Goal: Task Accomplishment & Management: Complete application form

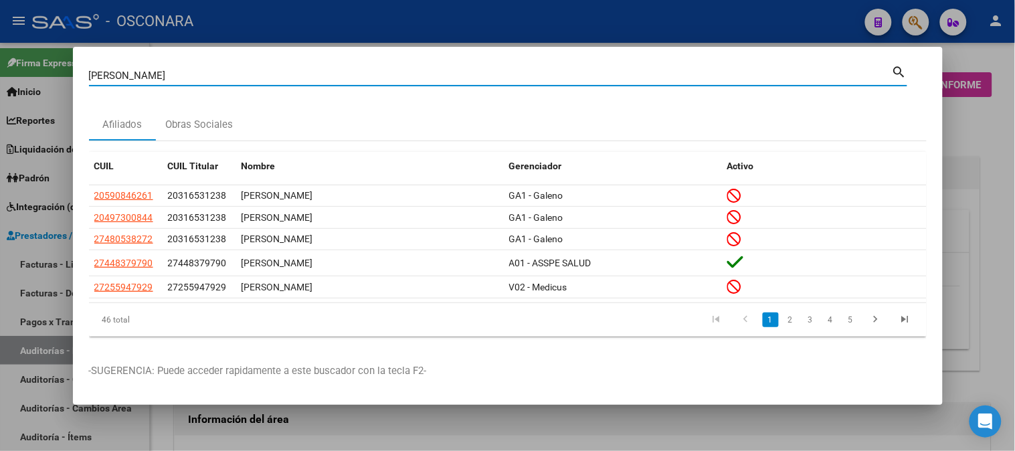
click at [967, 246] on div at bounding box center [507, 225] width 1015 height 451
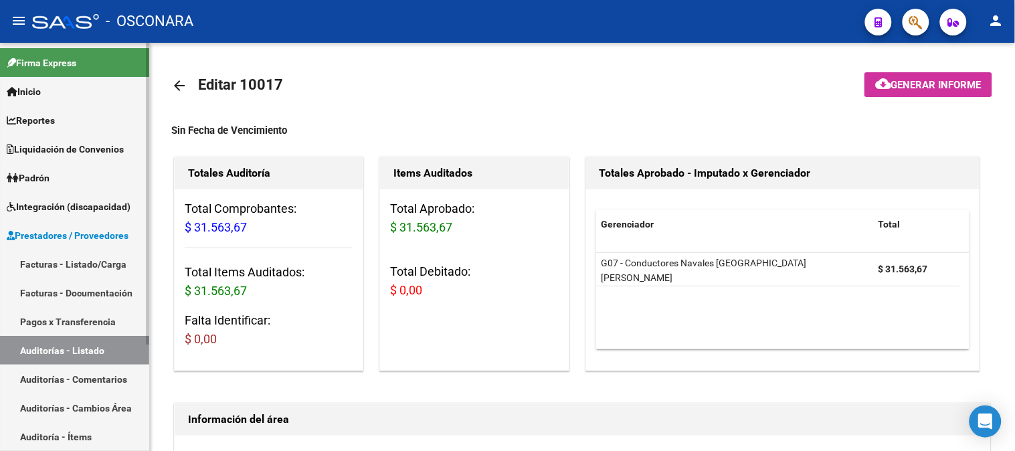
click at [54, 258] on link "Facturas - Listado/Carga" at bounding box center [74, 264] width 149 height 29
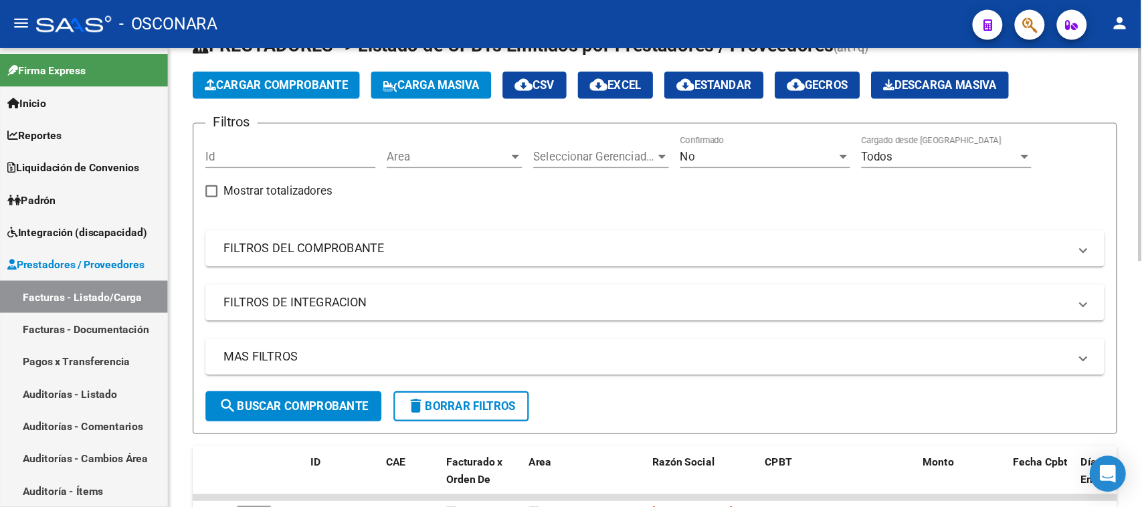
scroll to position [74, 0]
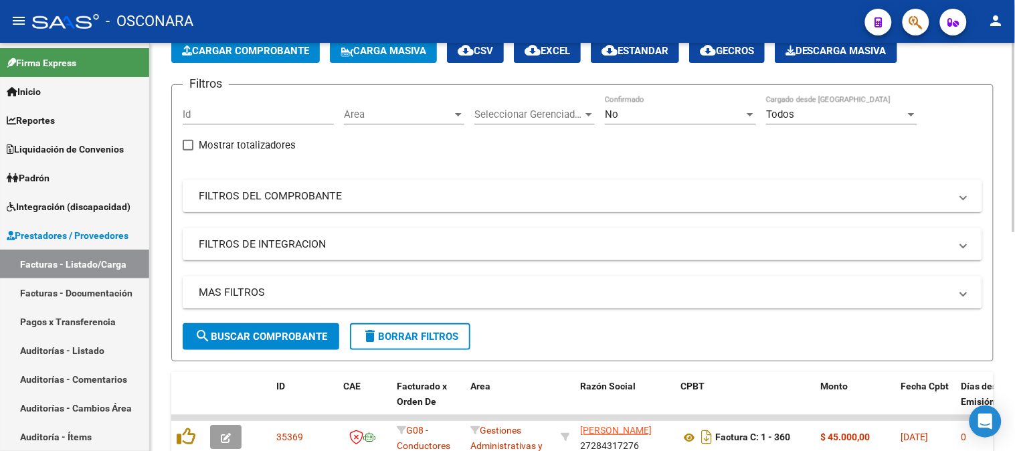
click at [315, 199] on mat-panel-title "FILTROS DEL COMPROBANTE" at bounding box center [574, 196] width 751 height 15
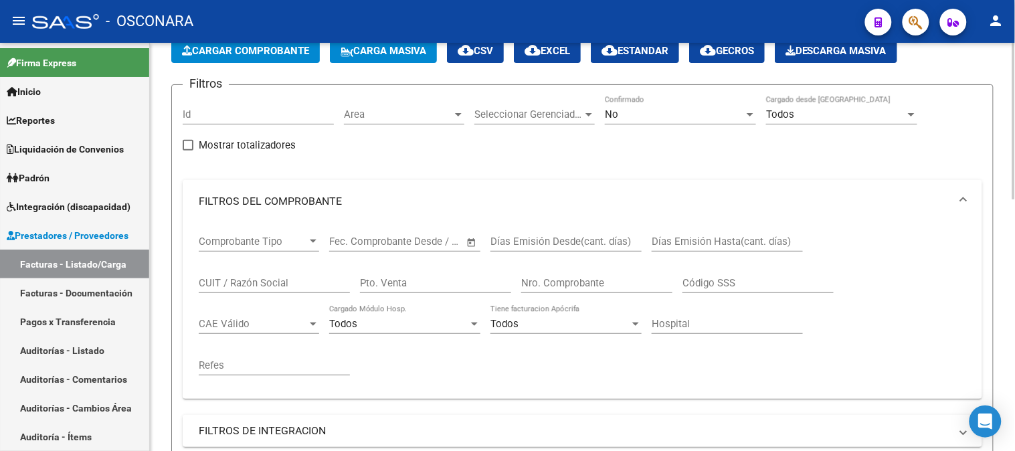
click at [249, 279] on input "CUIT / Razón Social" at bounding box center [274, 283] width 151 height 12
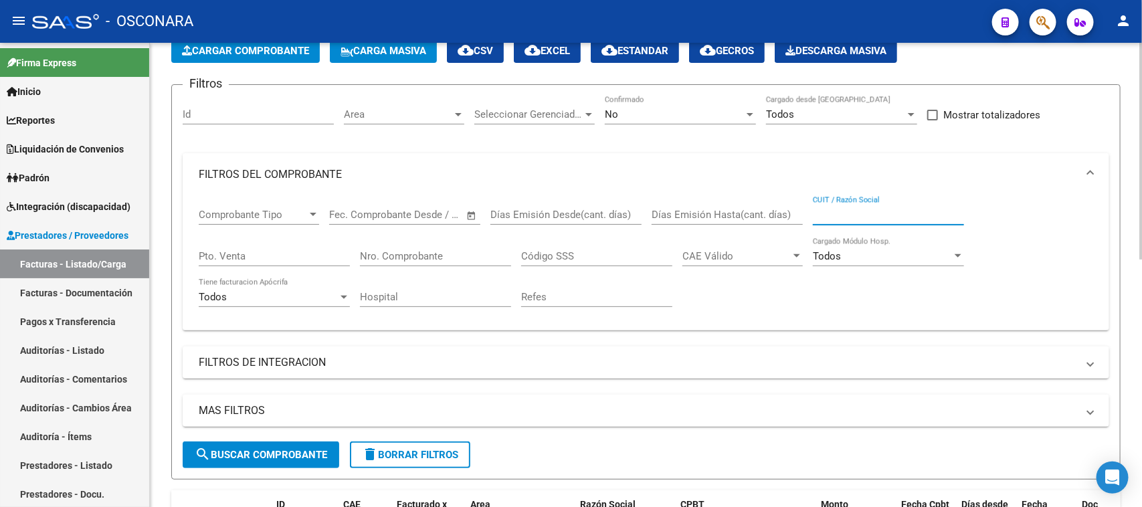
drag, startPoint x: 978, startPoint y: 1, endPoint x: 250, endPoint y: 254, distance: 771.2
click at [250, 254] on input "Pto. Venta" at bounding box center [274, 256] width 151 height 12
type input "1"
click at [378, 255] on input "Nro. Comprobante" at bounding box center [435, 256] width 151 height 12
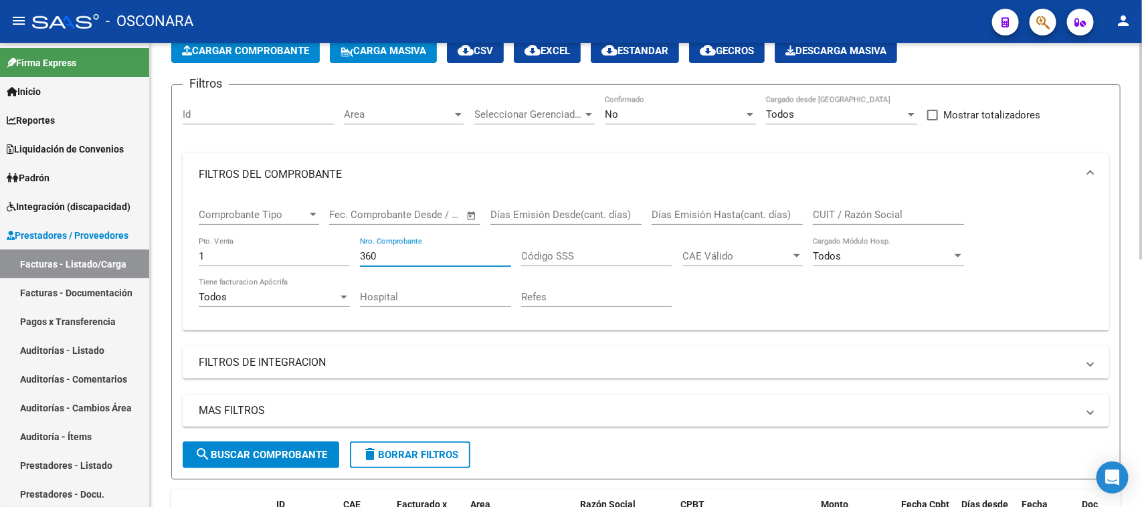
click at [644, 114] on div "No" at bounding box center [674, 114] width 139 height 12
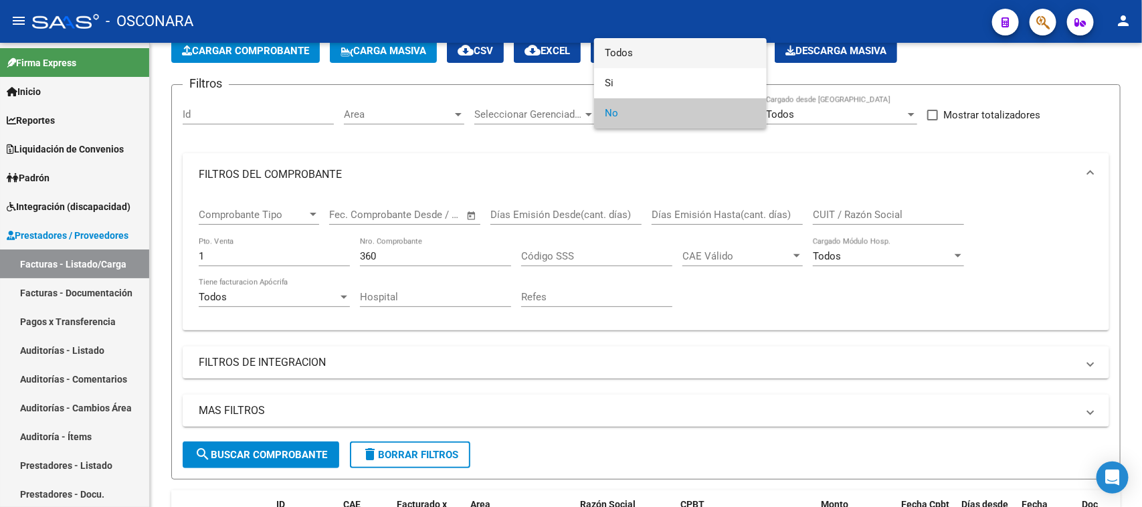
click at [629, 61] on span "Todos" at bounding box center [680, 53] width 151 height 30
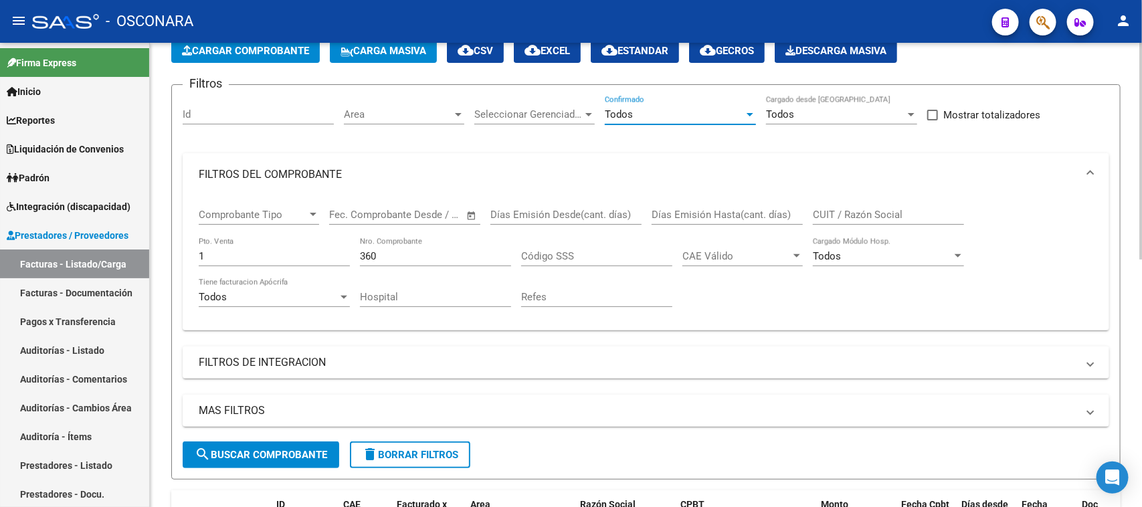
click at [419, 251] on input "360" at bounding box center [435, 256] width 151 height 12
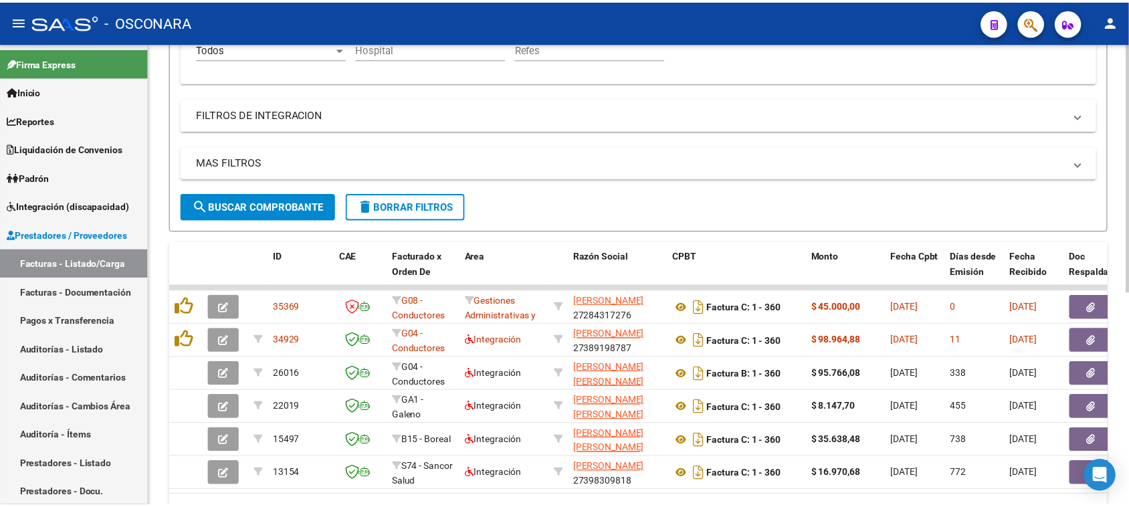
scroll to position [325, 0]
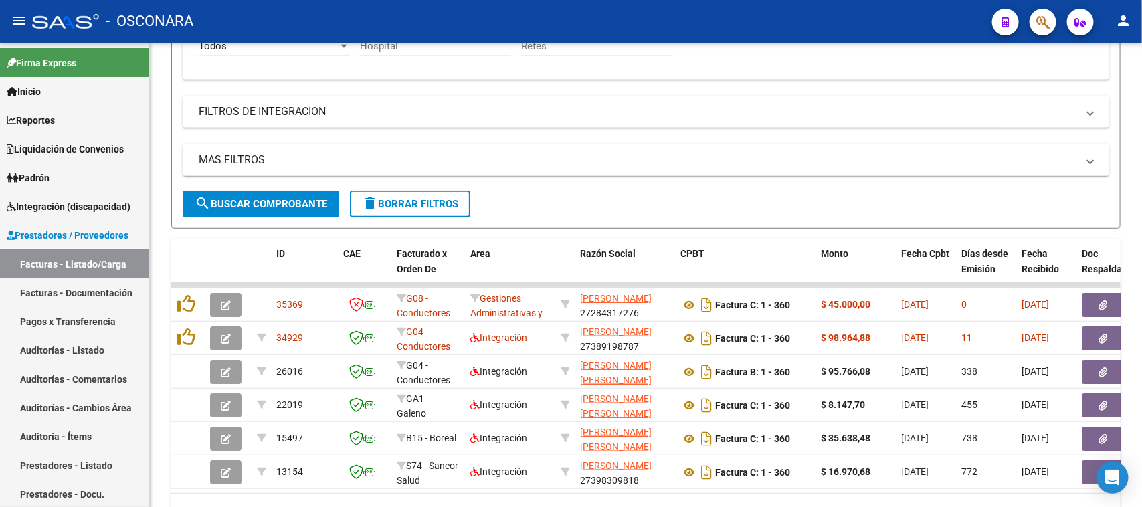
type input "358"
click at [1014, 17] on button "button" at bounding box center [1043, 22] width 27 height 27
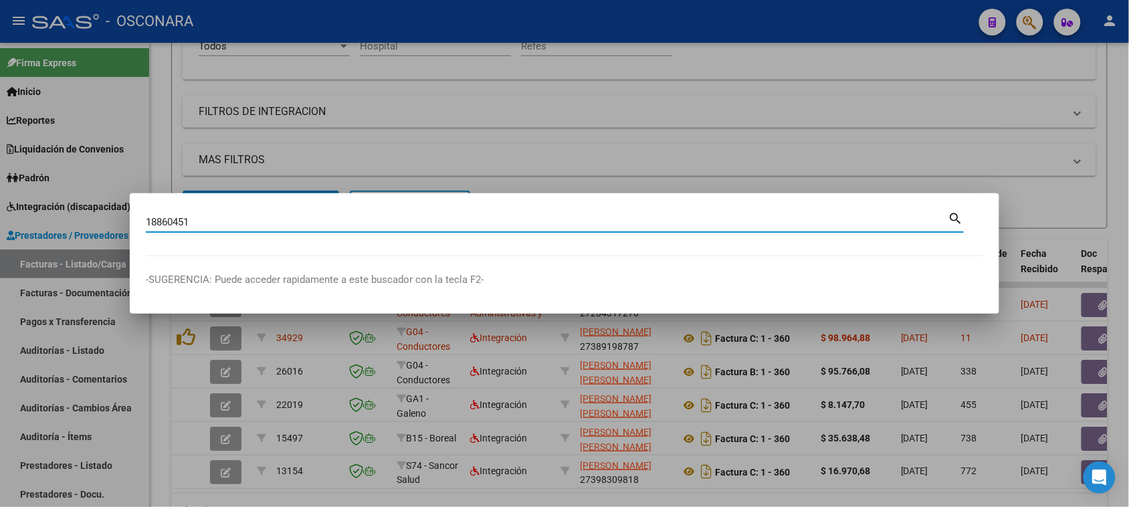
type input "18860451"
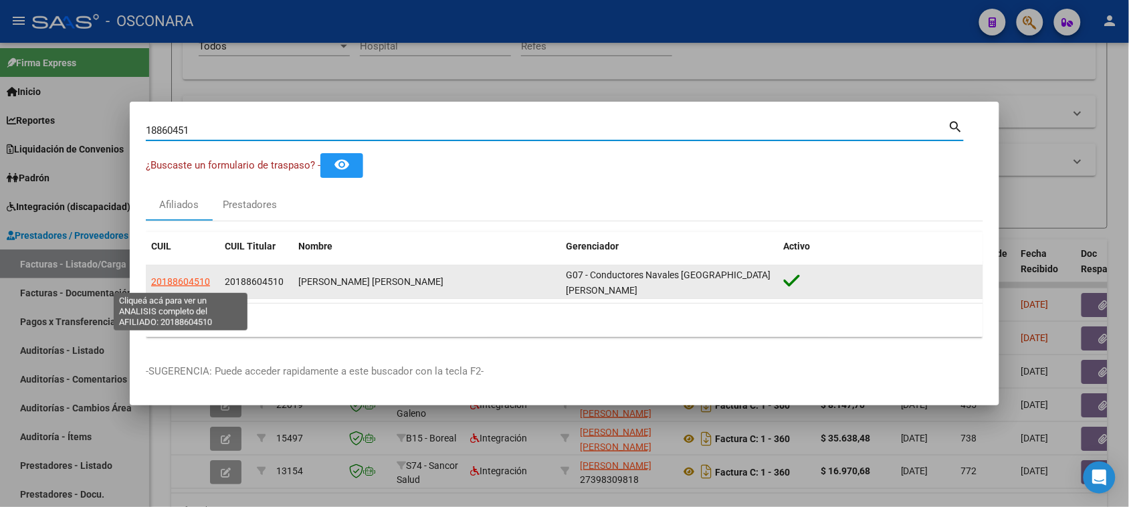
click at [169, 280] on span "20188604510" at bounding box center [180, 281] width 59 height 11
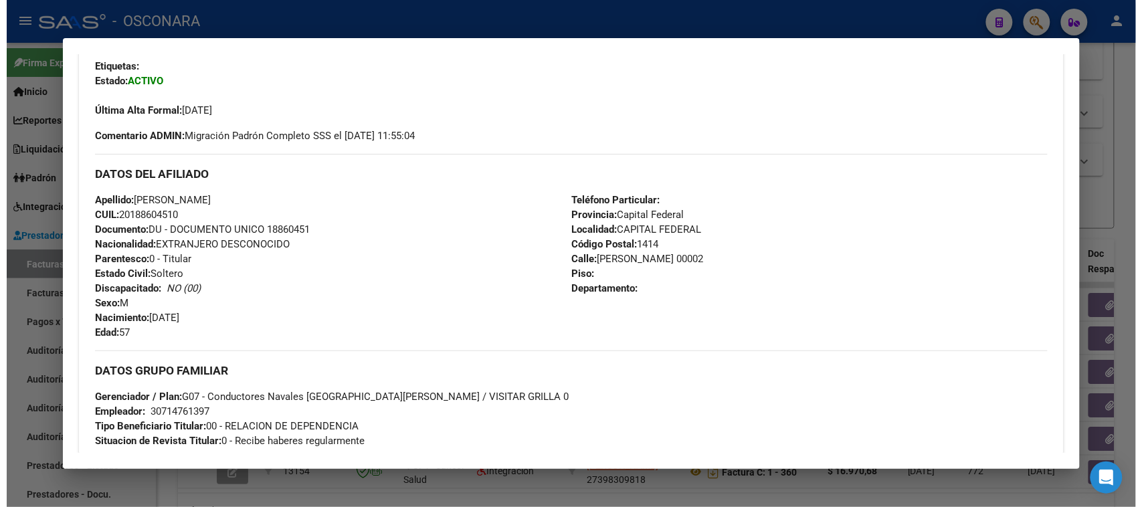
scroll to position [334, 0]
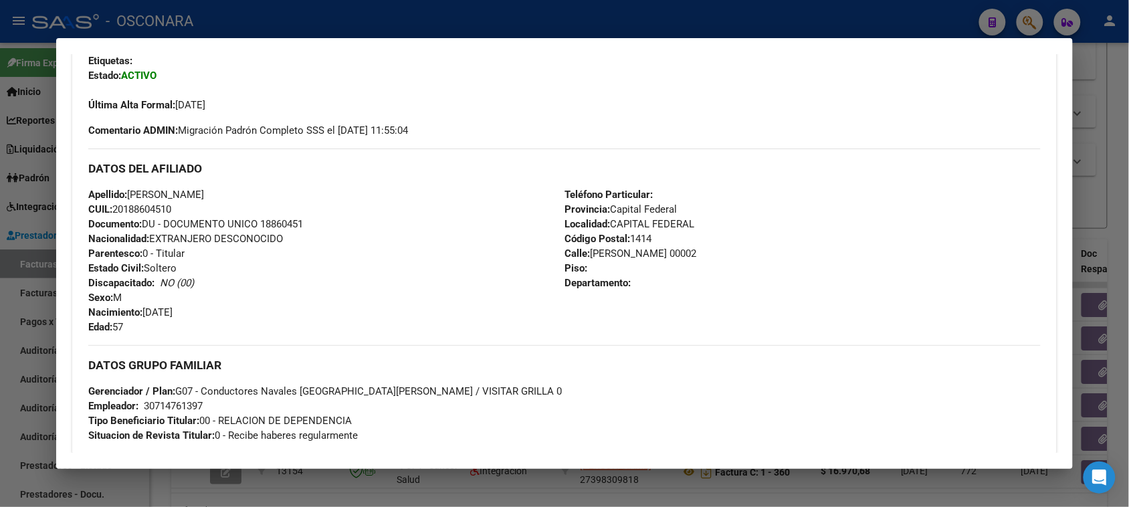
click at [1014, 195] on div at bounding box center [564, 253] width 1129 height 507
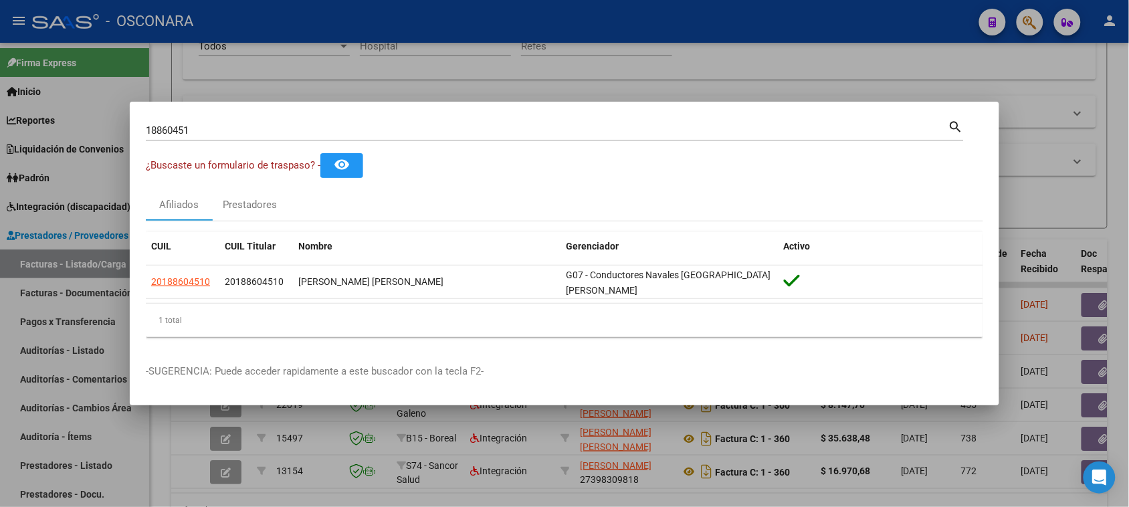
click at [1014, 124] on div at bounding box center [564, 253] width 1129 height 507
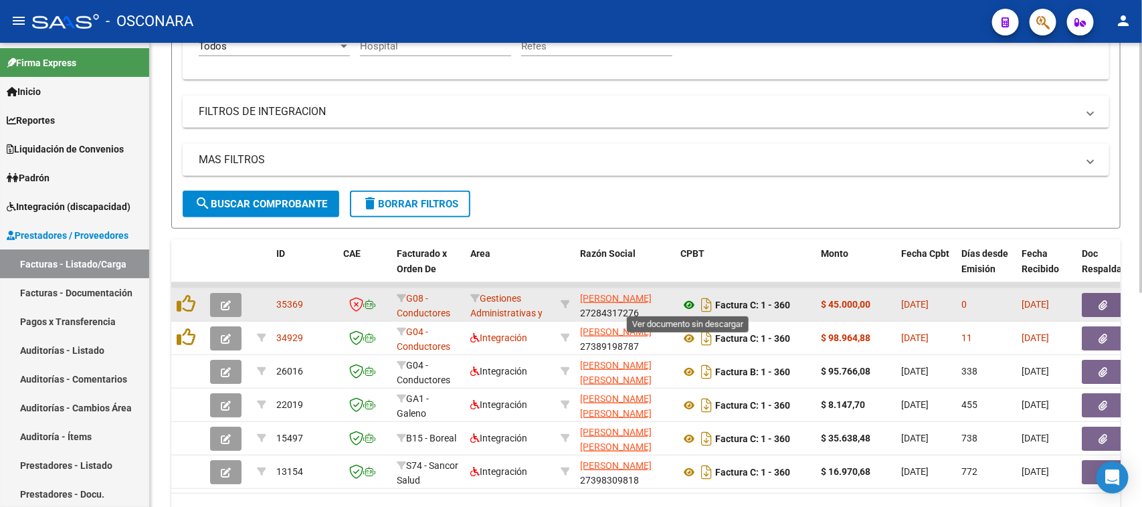
click at [690, 301] on icon at bounding box center [688, 305] width 17 height 16
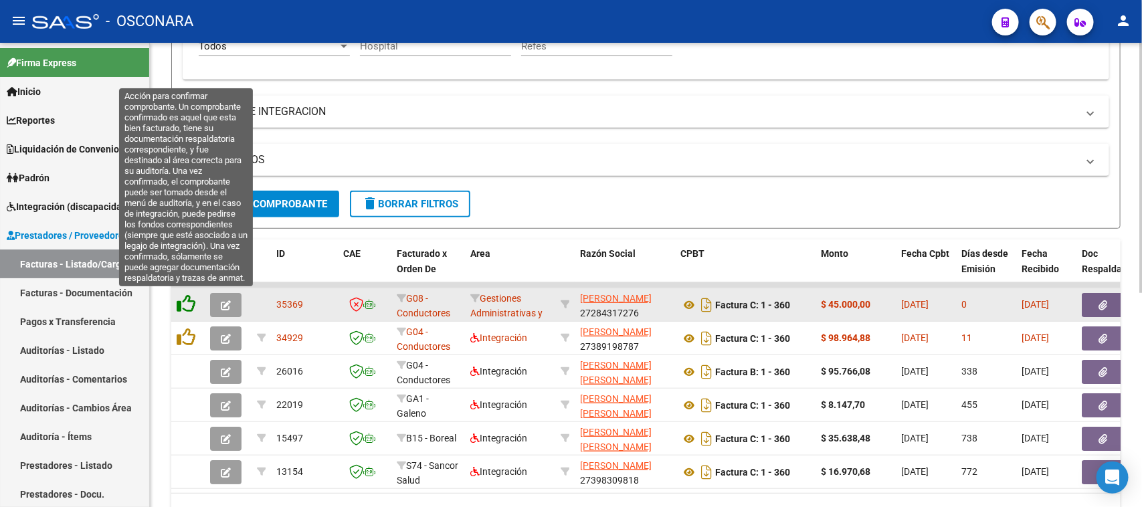
click at [186, 302] on icon at bounding box center [186, 303] width 19 height 19
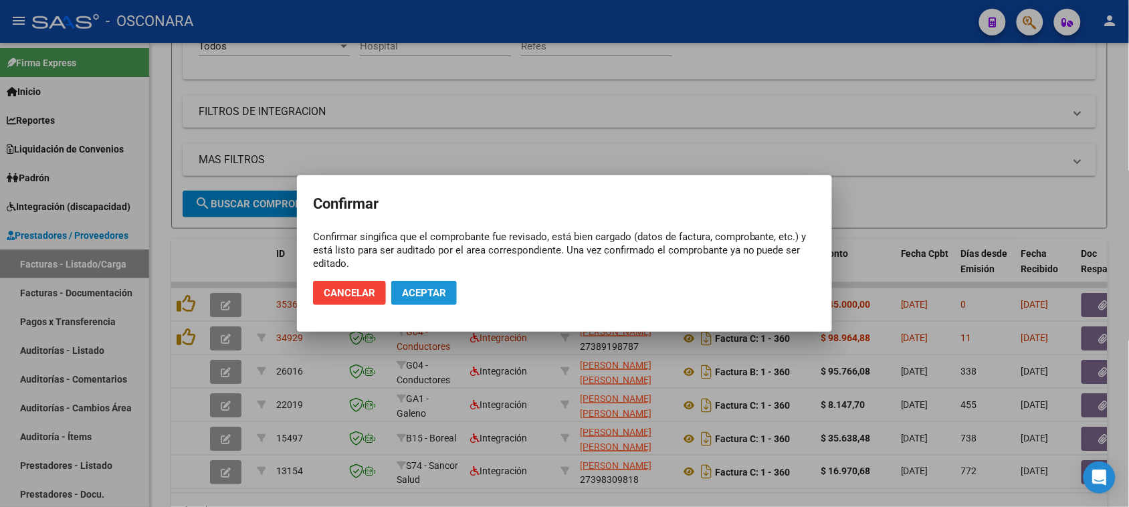
click at [416, 295] on span "Aceptar" at bounding box center [424, 293] width 44 height 12
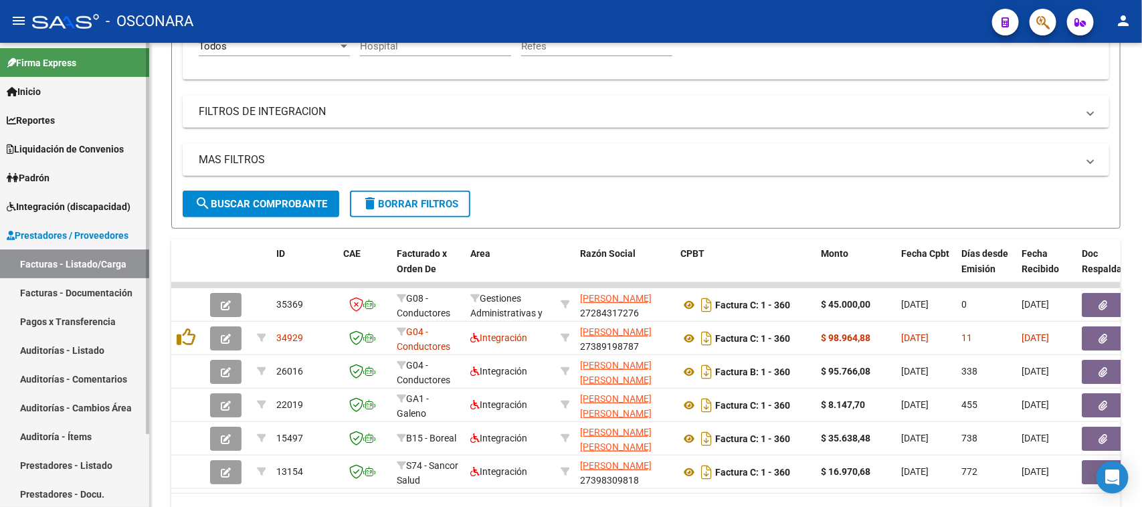
click at [55, 345] on link "Auditorías - Listado" at bounding box center [74, 350] width 149 height 29
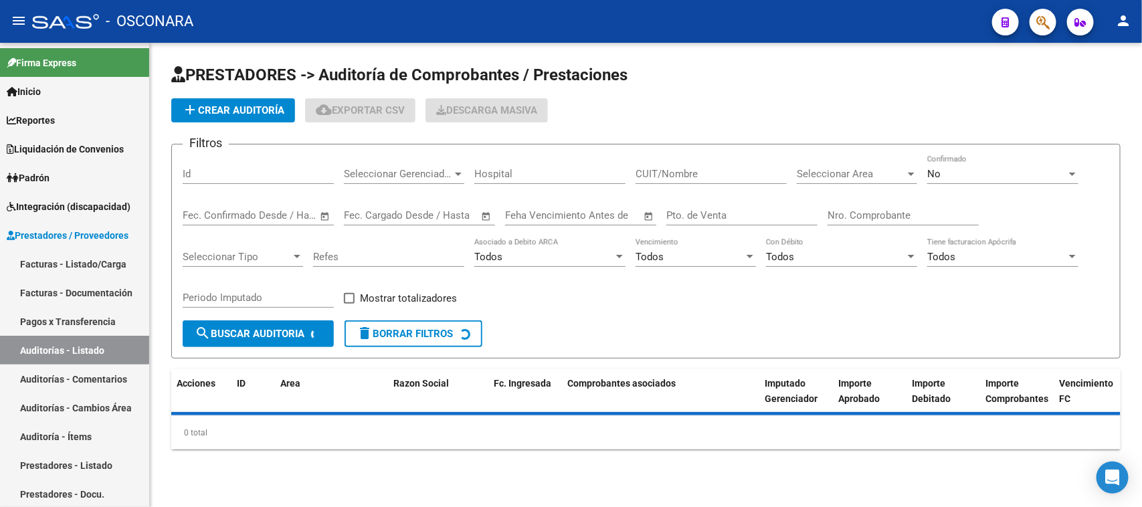
click at [246, 178] on input "Id" at bounding box center [258, 174] width 151 height 12
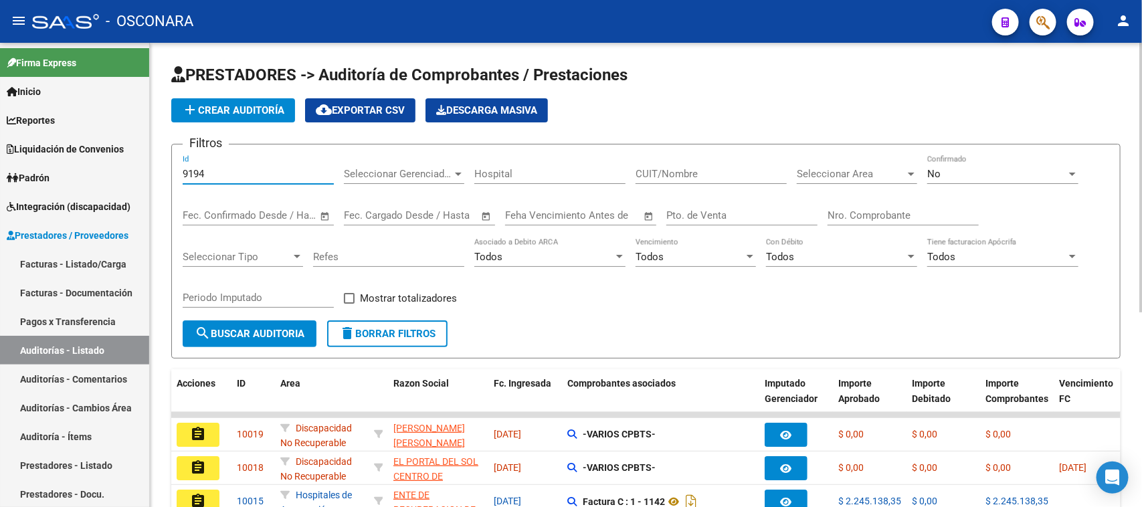
type input "9194"
click at [971, 179] on div "No" at bounding box center [996, 174] width 139 height 12
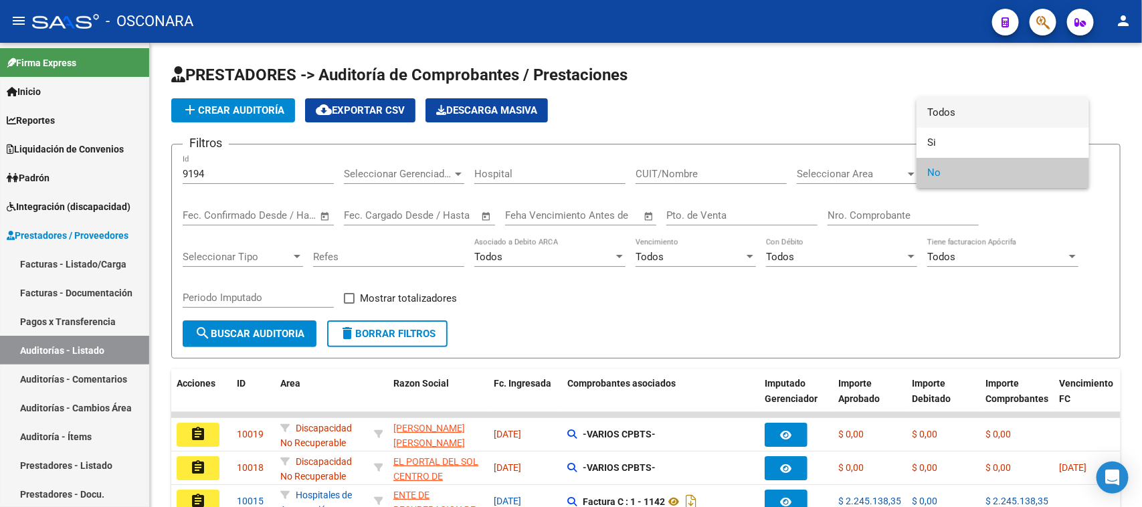
click at [948, 106] on span "Todos" at bounding box center [1002, 113] width 151 height 30
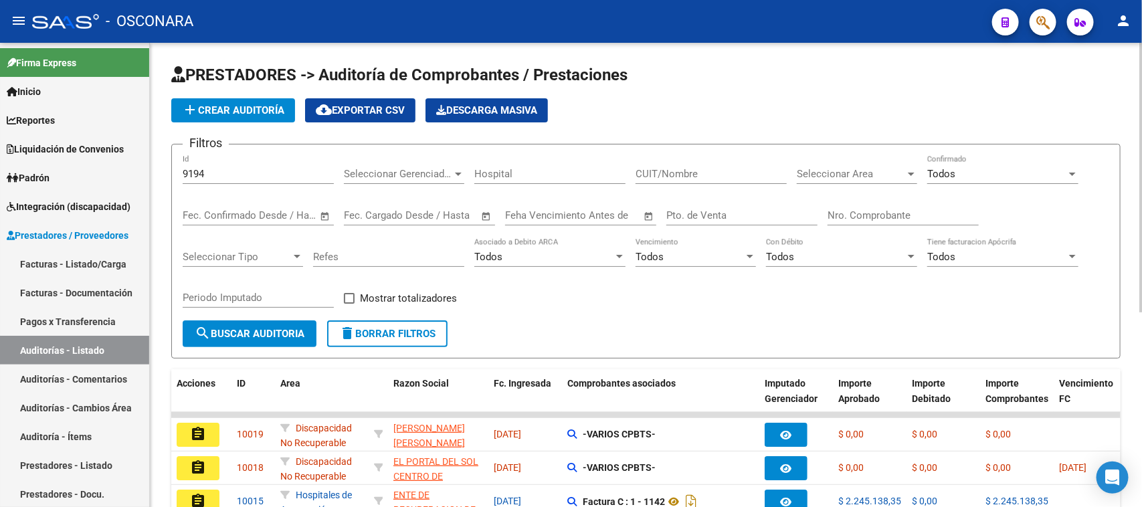
click at [246, 165] on div "9194 Id" at bounding box center [258, 169] width 151 height 29
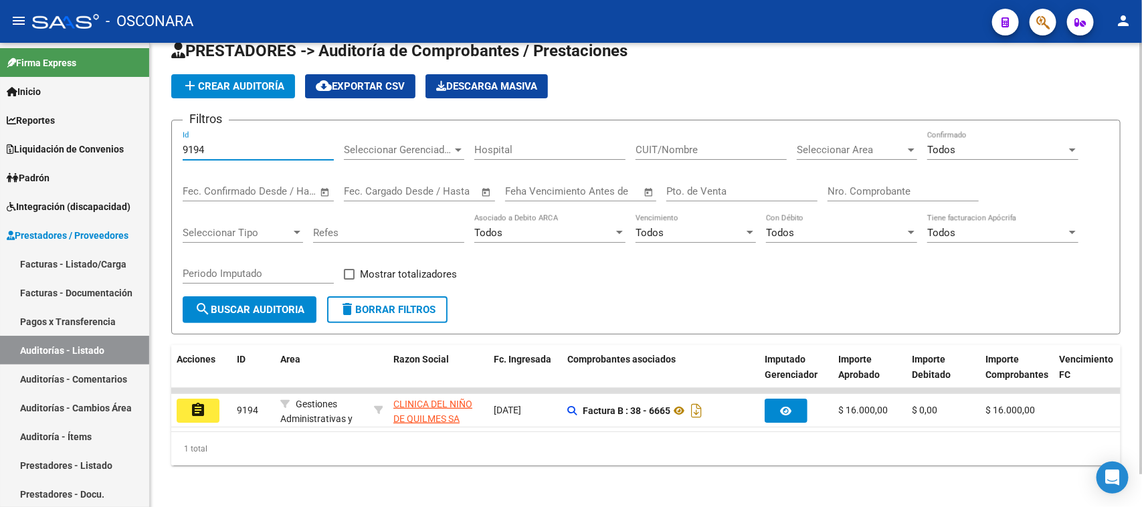
scroll to position [35, 0]
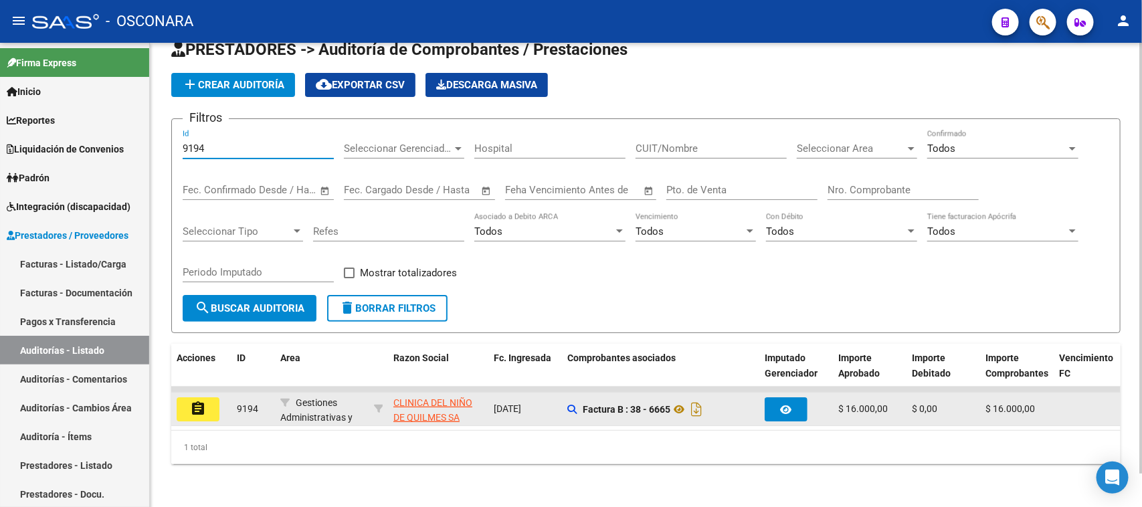
click at [198, 401] on mat-icon "assignment" at bounding box center [198, 409] width 16 height 16
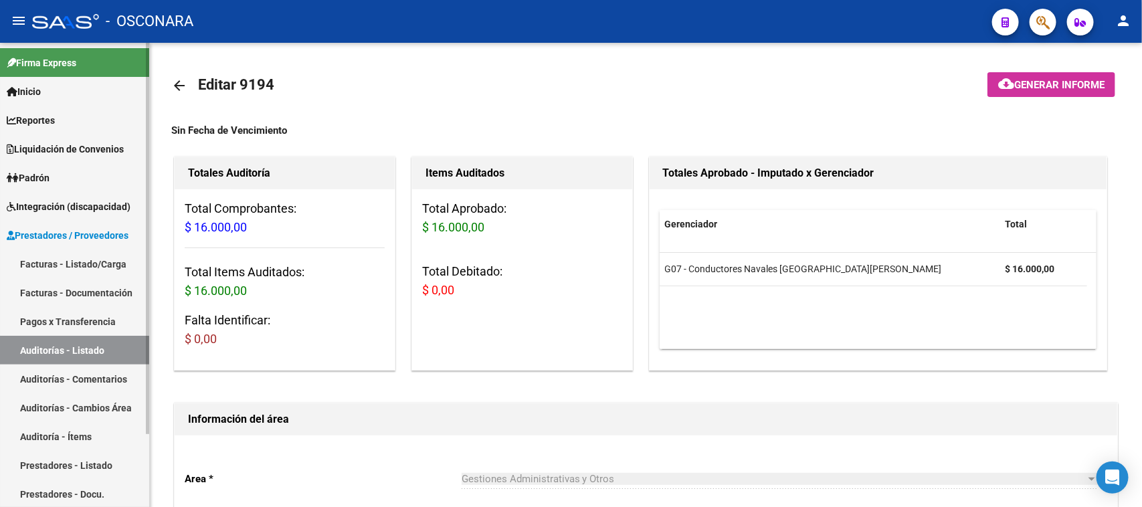
click at [68, 262] on link "Facturas - Listado/Carga" at bounding box center [74, 264] width 149 height 29
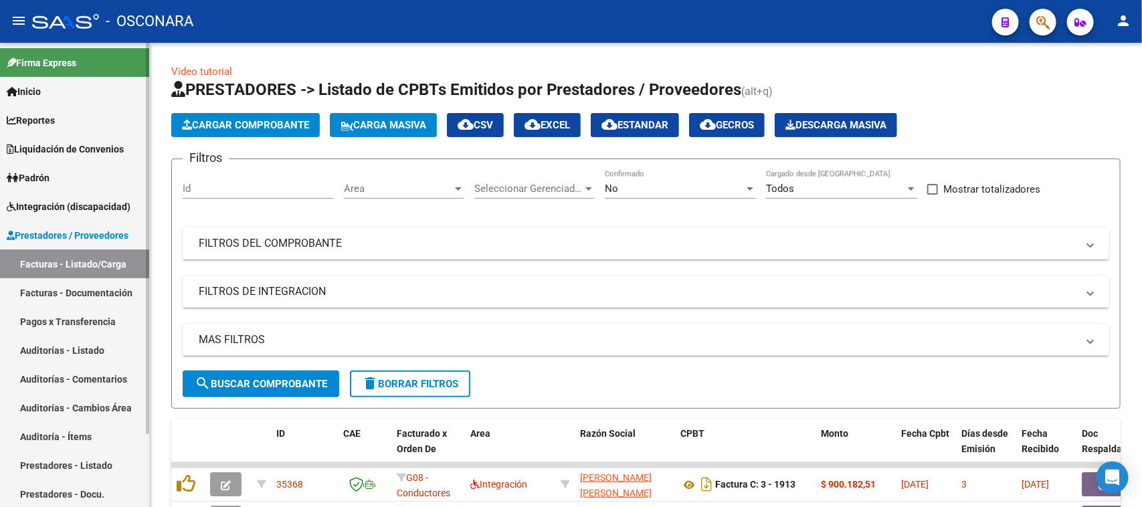
click at [47, 355] on link "Auditorías - Listado" at bounding box center [74, 350] width 149 height 29
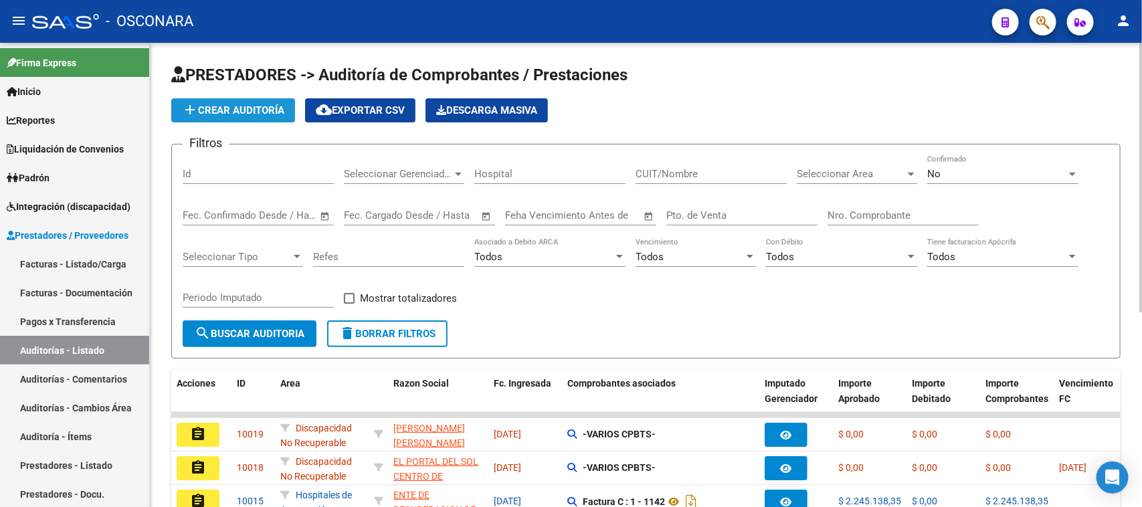
click at [223, 104] on span "add Crear Auditoría" at bounding box center [233, 110] width 102 height 12
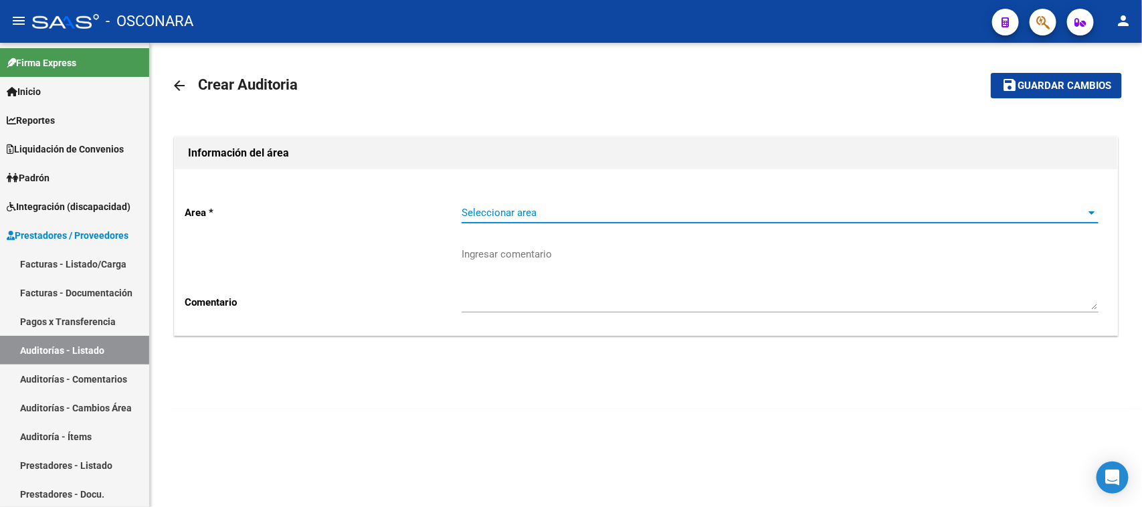
click at [530, 217] on span "Seleccionar area" at bounding box center [774, 213] width 625 height 12
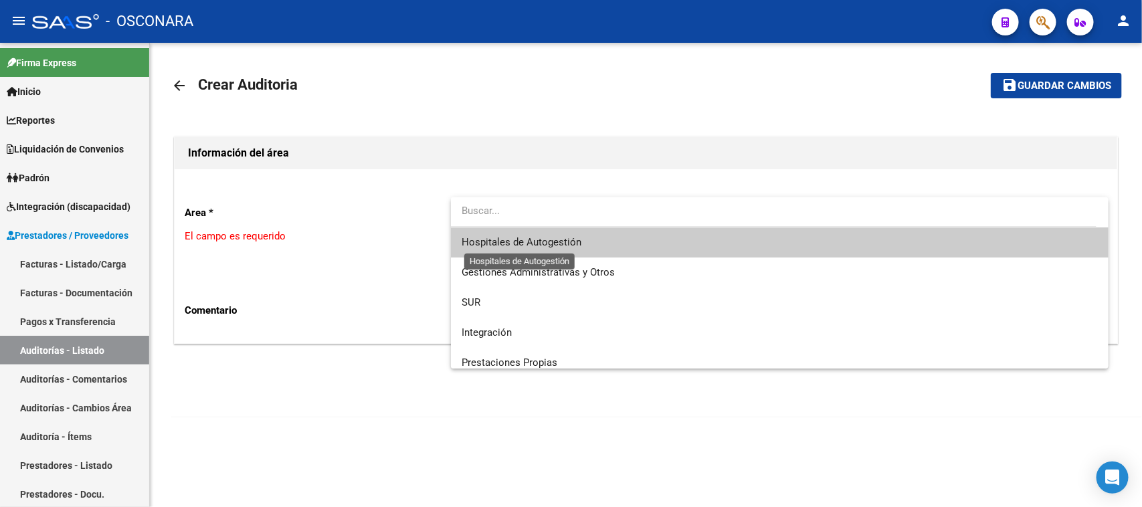
click at [535, 243] on span "Hospitales de Autogestión" at bounding box center [522, 242] width 120 height 12
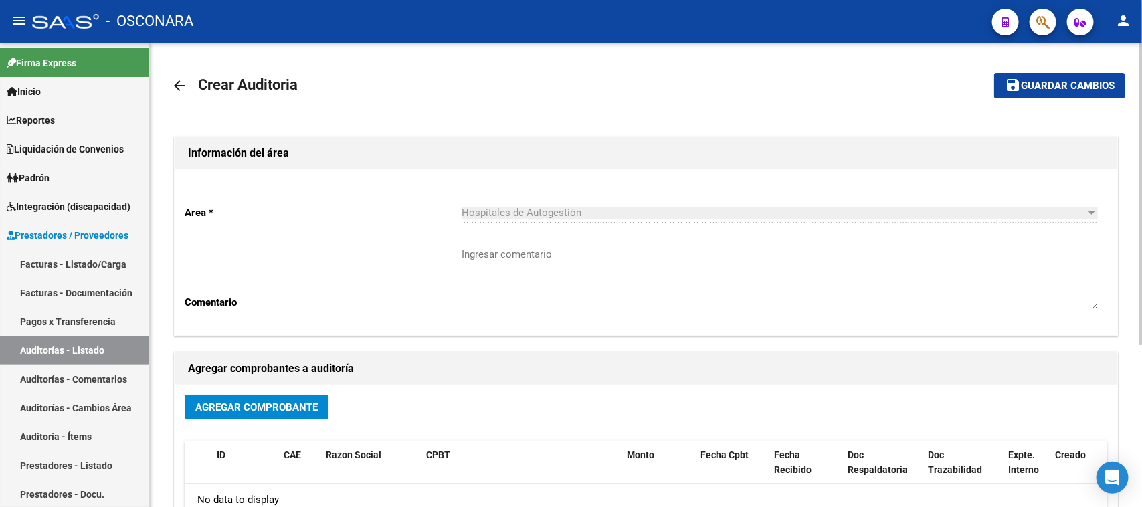
click at [181, 92] on mat-icon "arrow_back" at bounding box center [179, 86] width 16 height 16
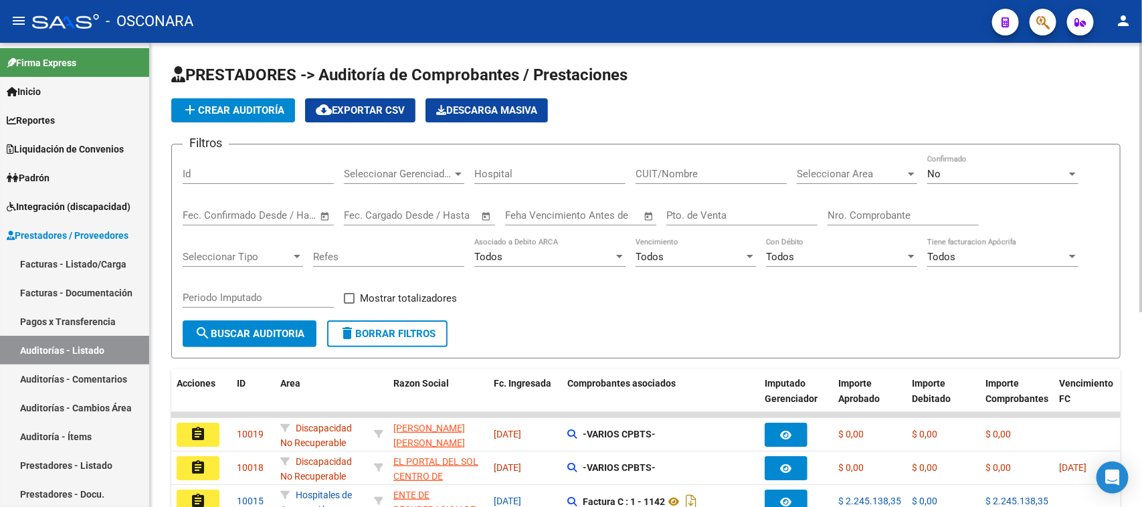
click at [231, 108] on span "add Crear Auditoría" at bounding box center [233, 110] width 102 height 12
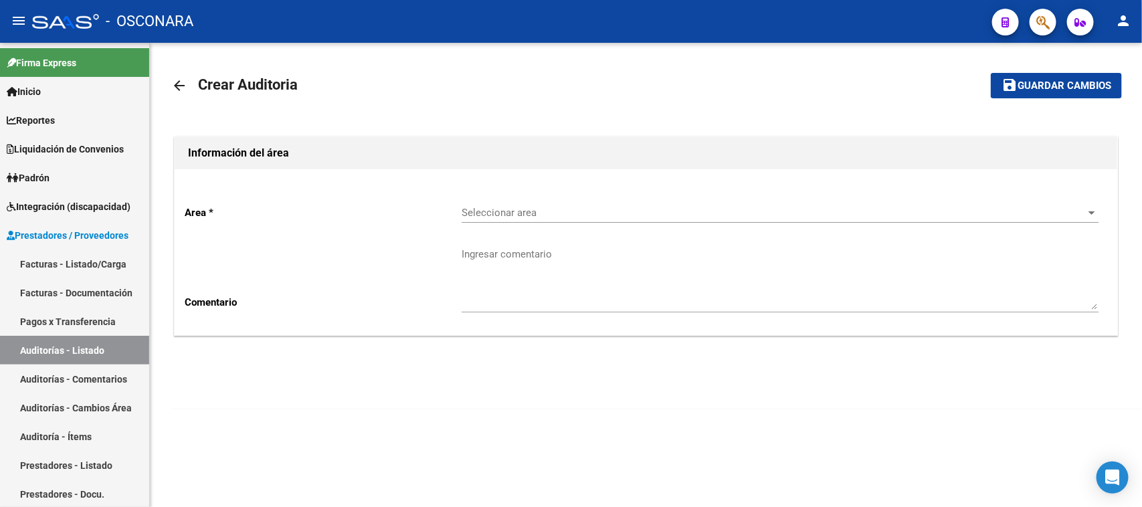
click at [573, 214] on span "Seleccionar area" at bounding box center [774, 213] width 625 height 12
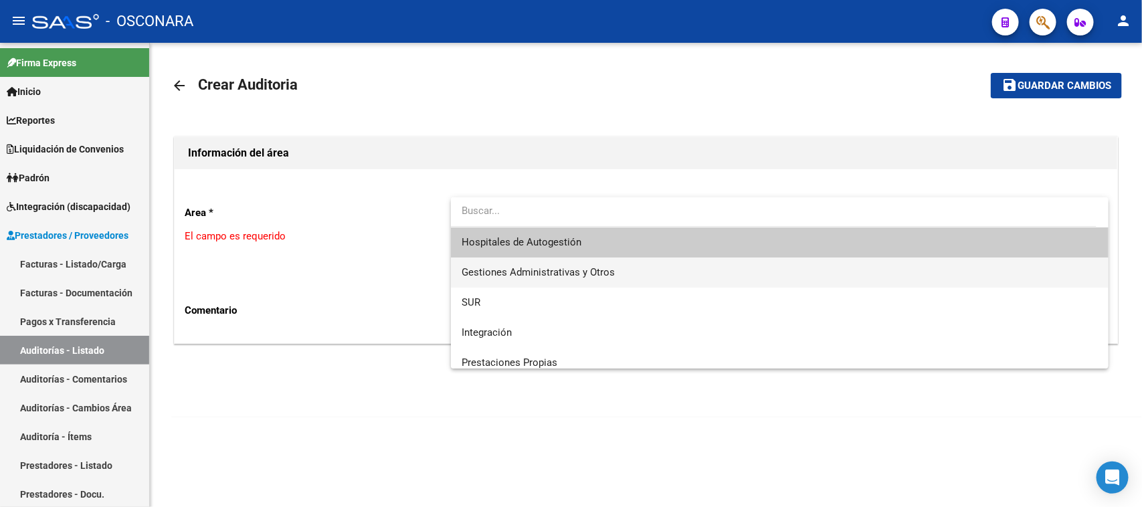
click at [556, 264] on span "Gestiones Administrativas y Otros" at bounding box center [780, 273] width 637 height 30
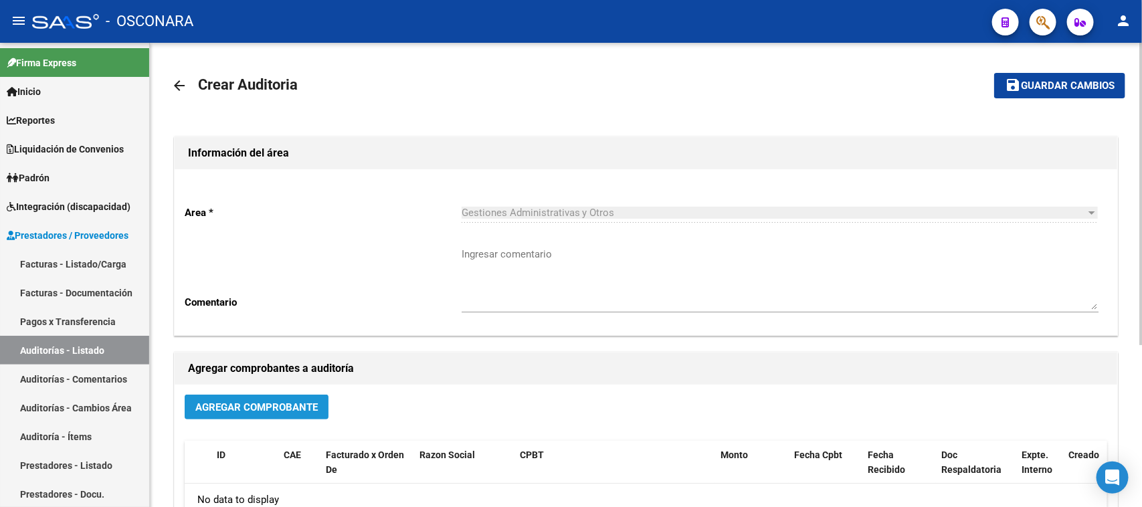
click at [285, 408] on span "Agregar Comprobante" at bounding box center [256, 407] width 122 height 12
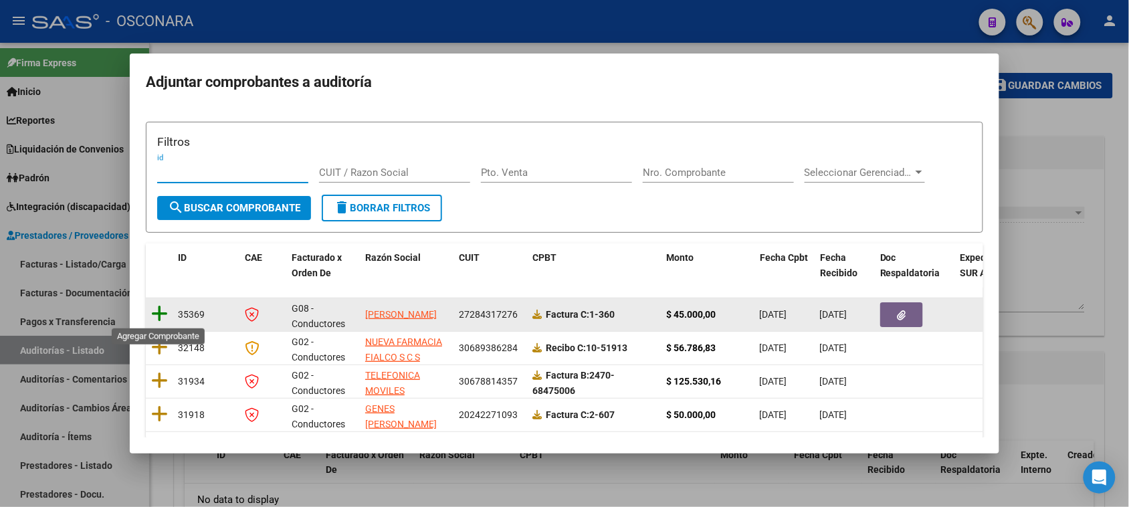
click at [161, 312] on icon at bounding box center [159, 313] width 17 height 19
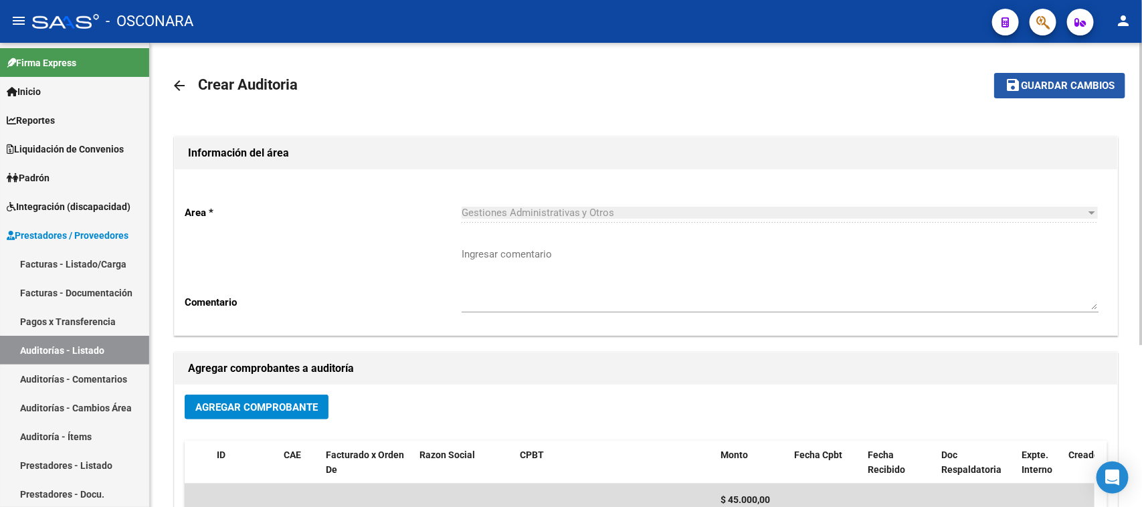
click at [1014, 92] on button "save Guardar cambios" at bounding box center [1059, 85] width 131 height 25
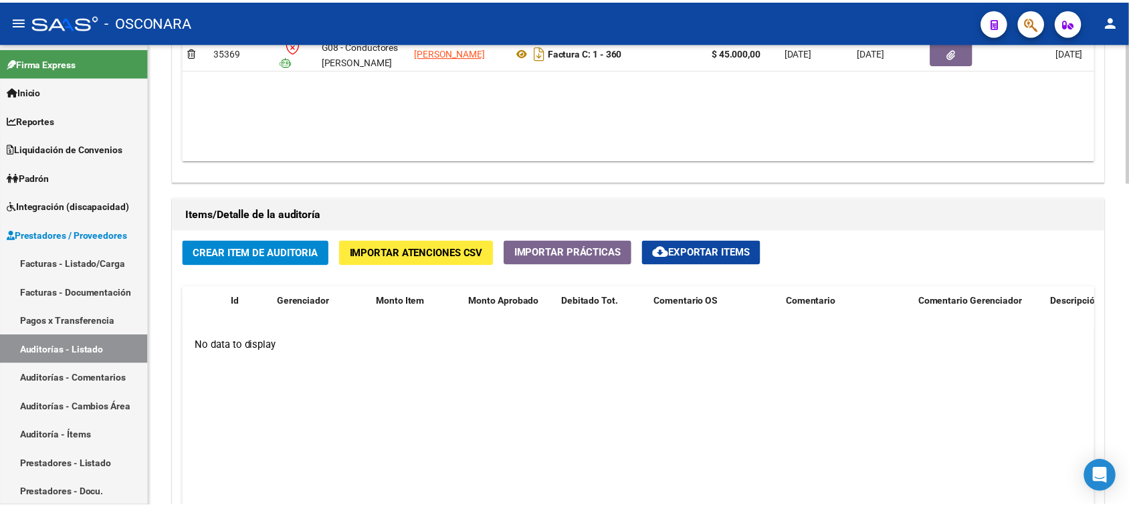
scroll to position [820, 0]
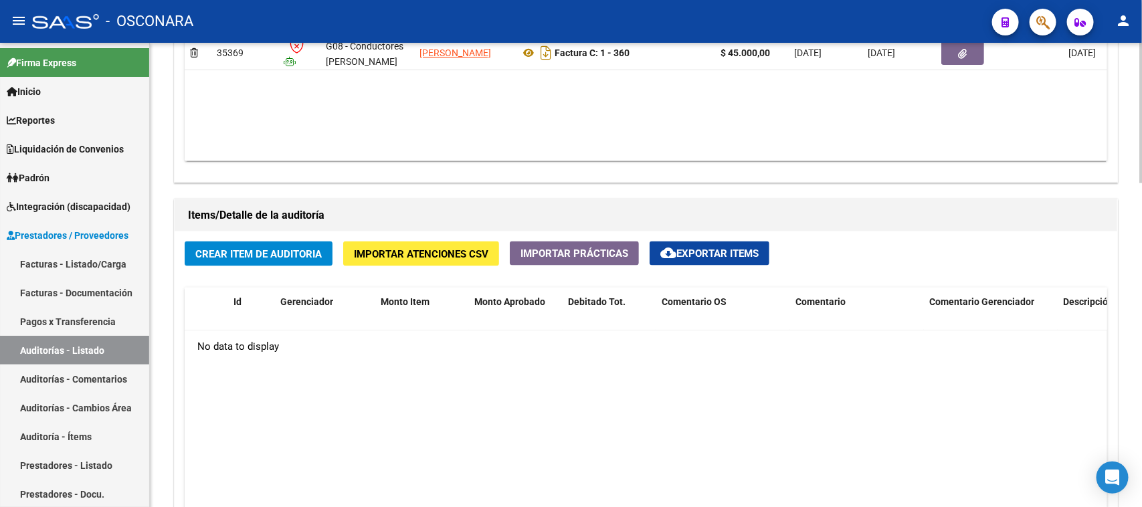
click at [276, 251] on span "Crear Item de Auditoria" at bounding box center [258, 254] width 126 height 12
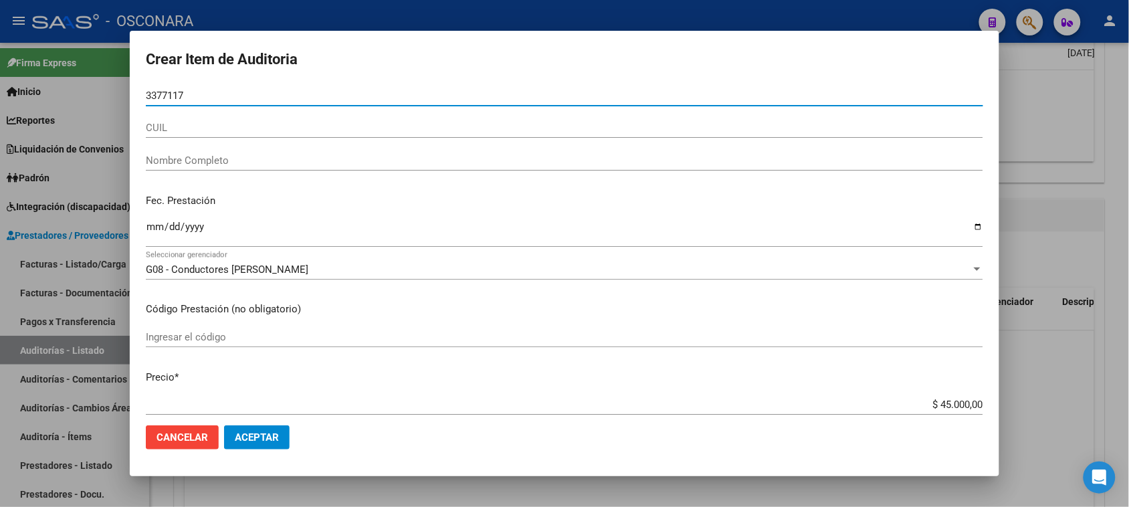
type input "33771176"
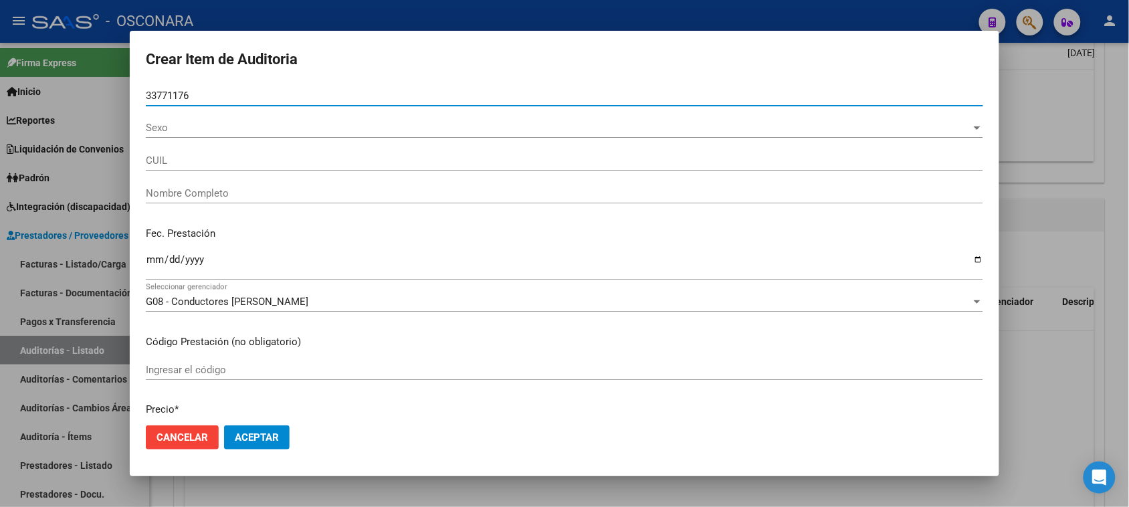
type input "27337711761"
type input "[PERSON_NAME] [PERSON_NAME]"
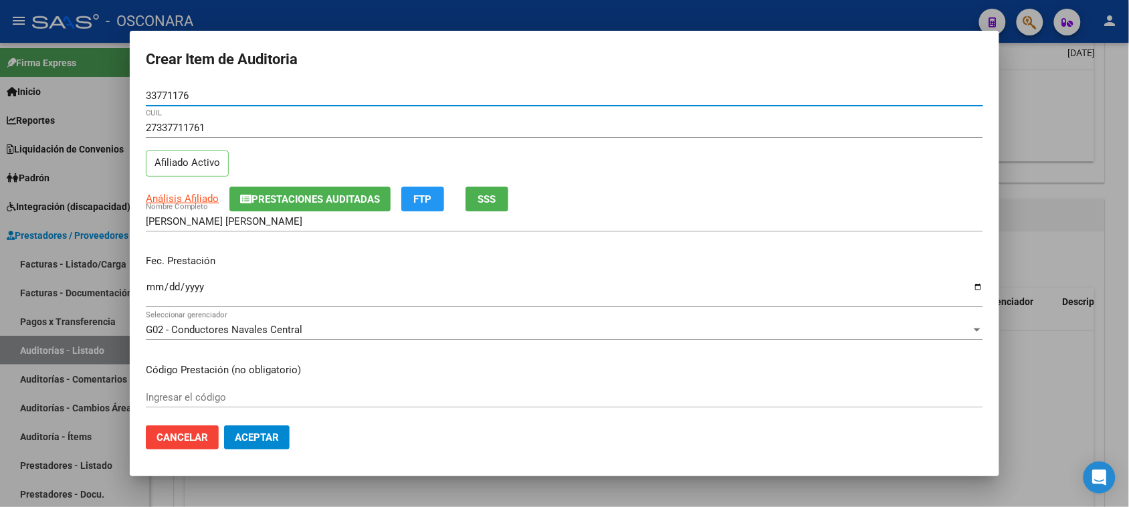
type input "33771176"
click at [155, 282] on input "Ingresar la fecha" at bounding box center [565, 292] width 838 height 21
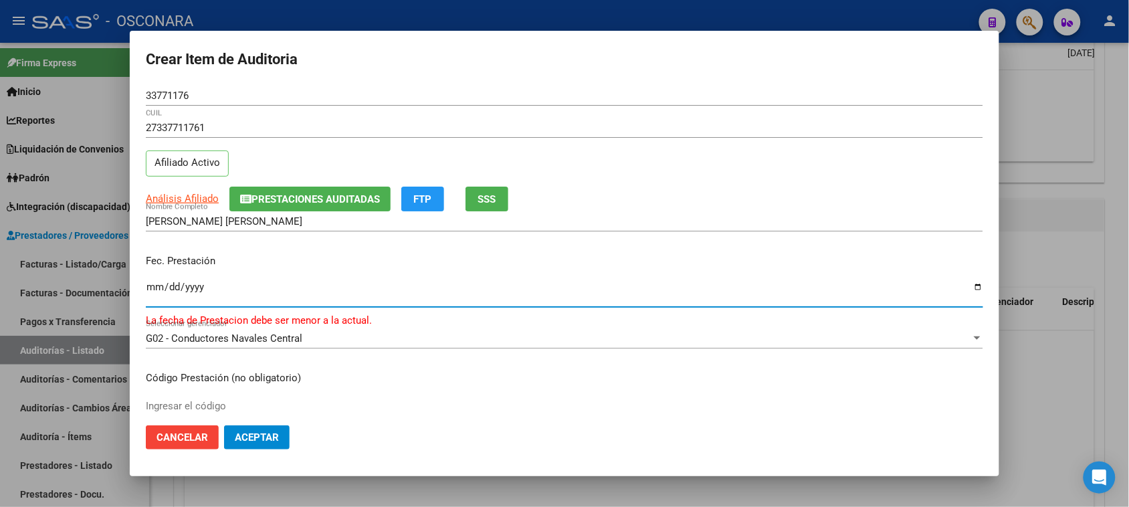
click at [149, 284] on input "[DATE]" at bounding box center [565, 292] width 838 height 21
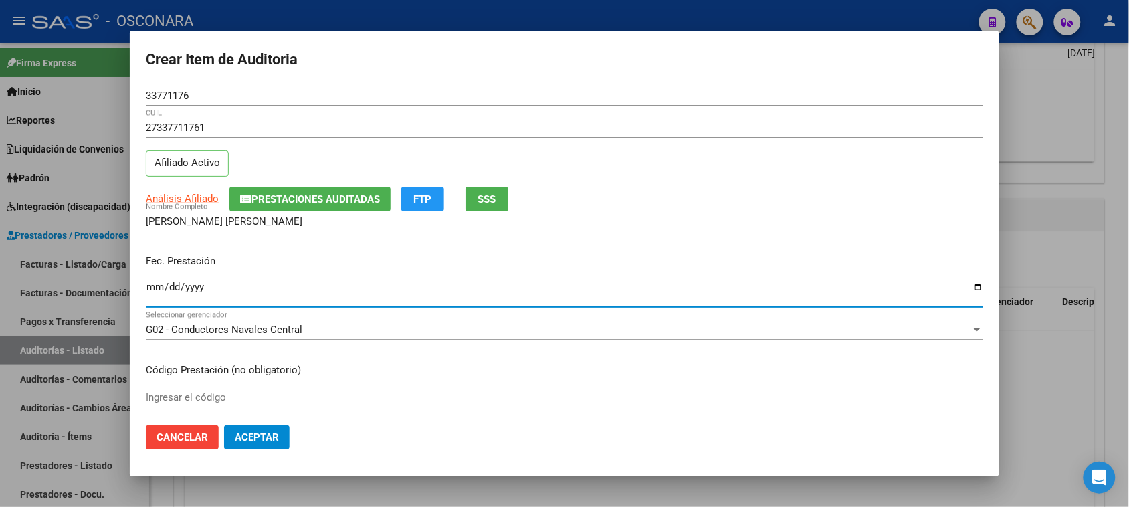
type input "[DATE]"
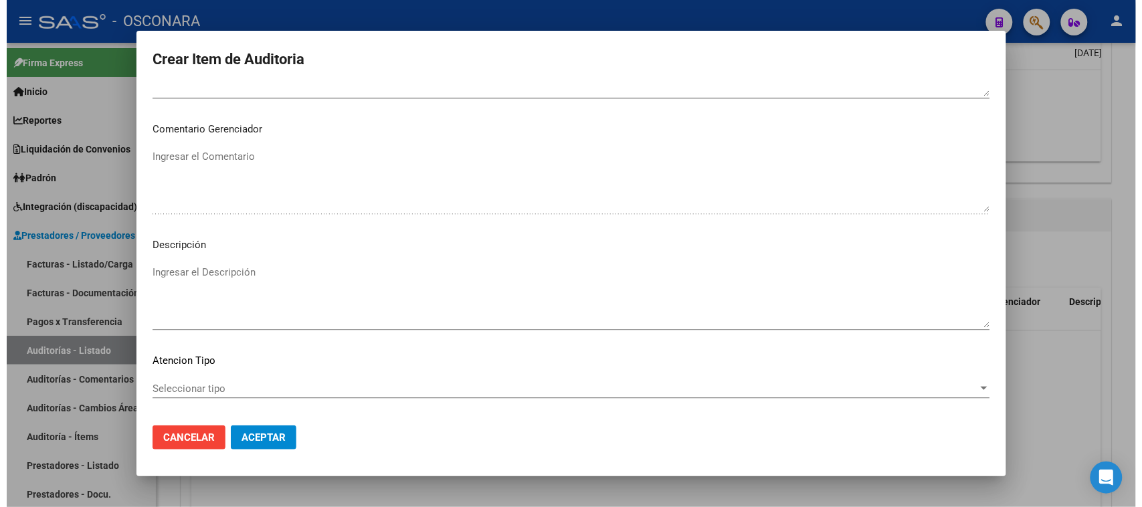
scroll to position [874, 0]
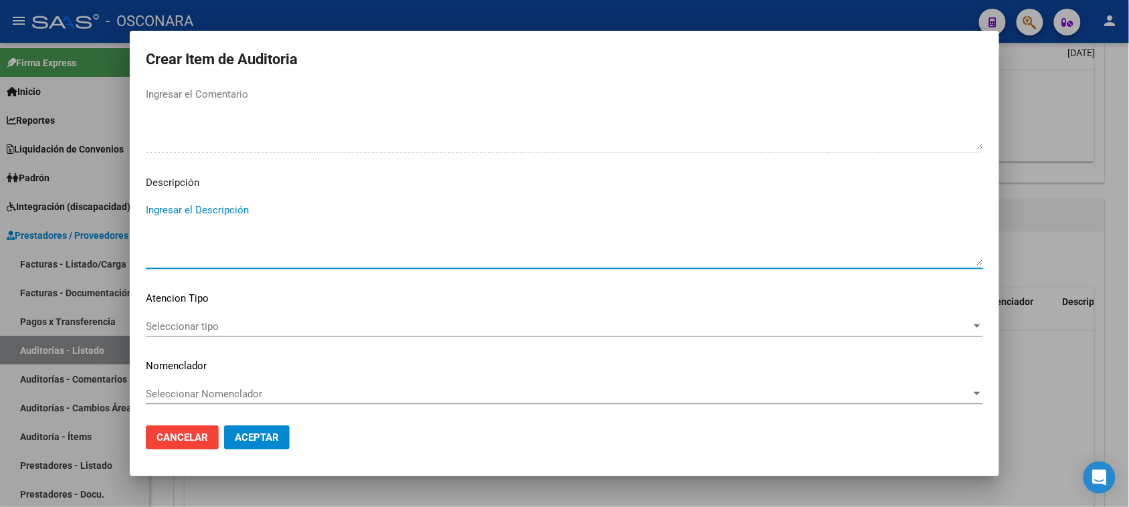
click at [280, 227] on textarea "Ingresar el Descripción" at bounding box center [565, 234] width 838 height 63
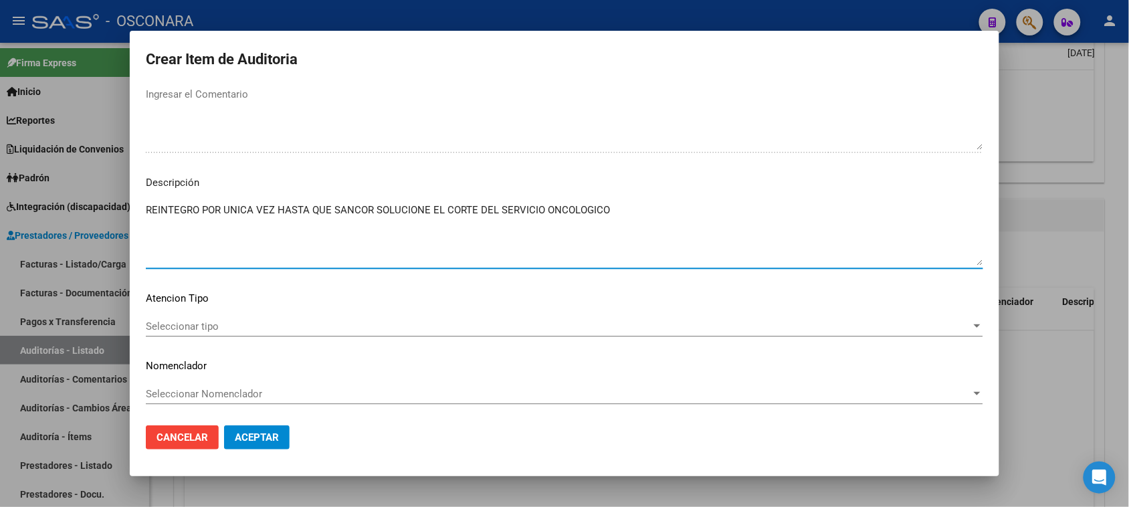
type textarea "REINTEGRO POR UNICA VEZ HASTA QUE SANCOR SOLUCIONE EL CORTE DEL SERVICIO ONCOLO…"
click at [195, 332] on div "Seleccionar tipo Seleccionar tipo" at bounding box center [565, 326] width 838 height 20
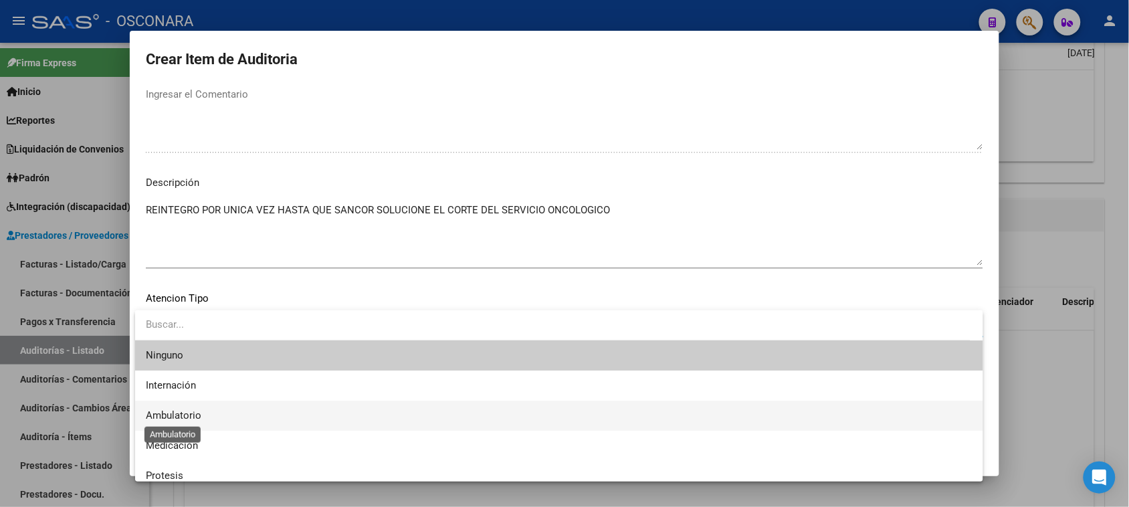
click at [184, 413] on span "Ambulatorio" at bounding box center [174, 415] width 56 height 12
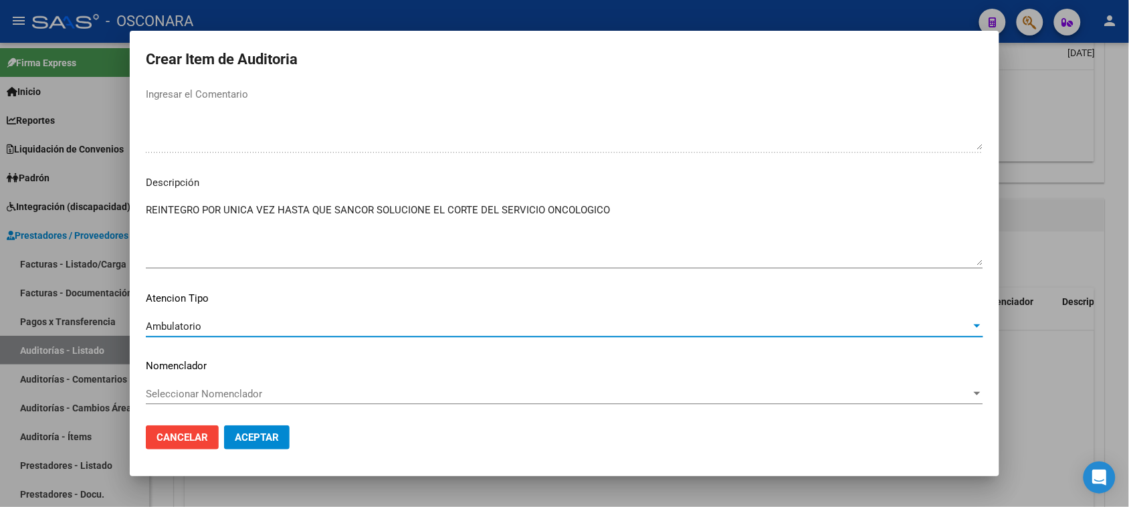
click at [250, 439] on span "Aceptar" at bounding box center [257, 437] width 44 height 12
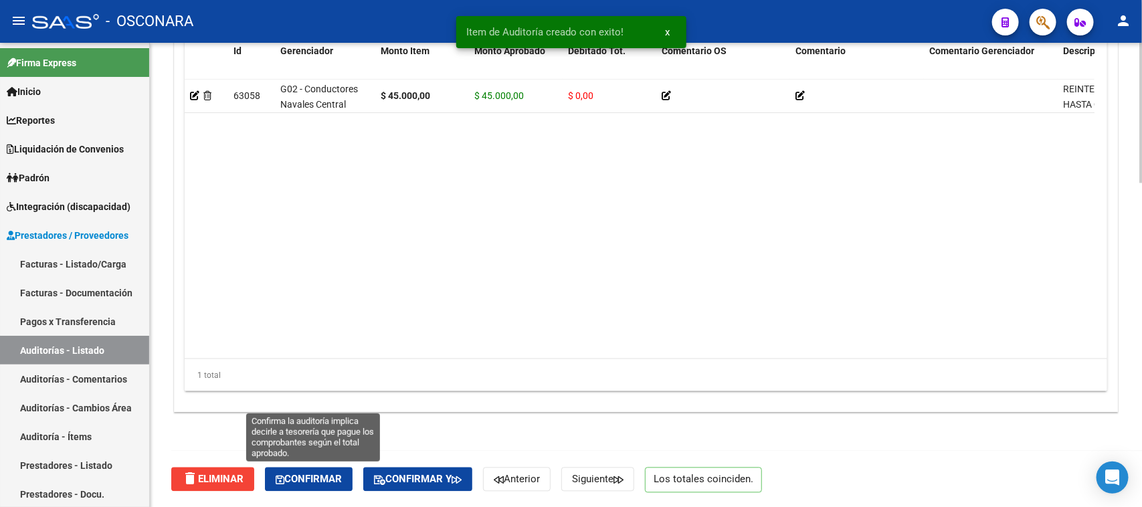
click at [312, 450] on span "Confirmar" at bounding box center [309, 480] width 66 height 12
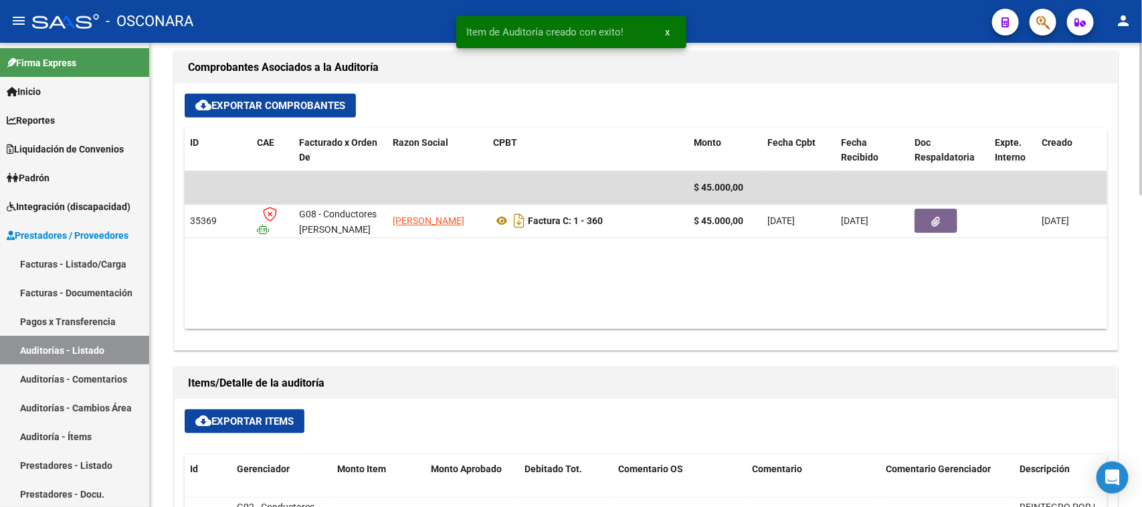
type input "202509"
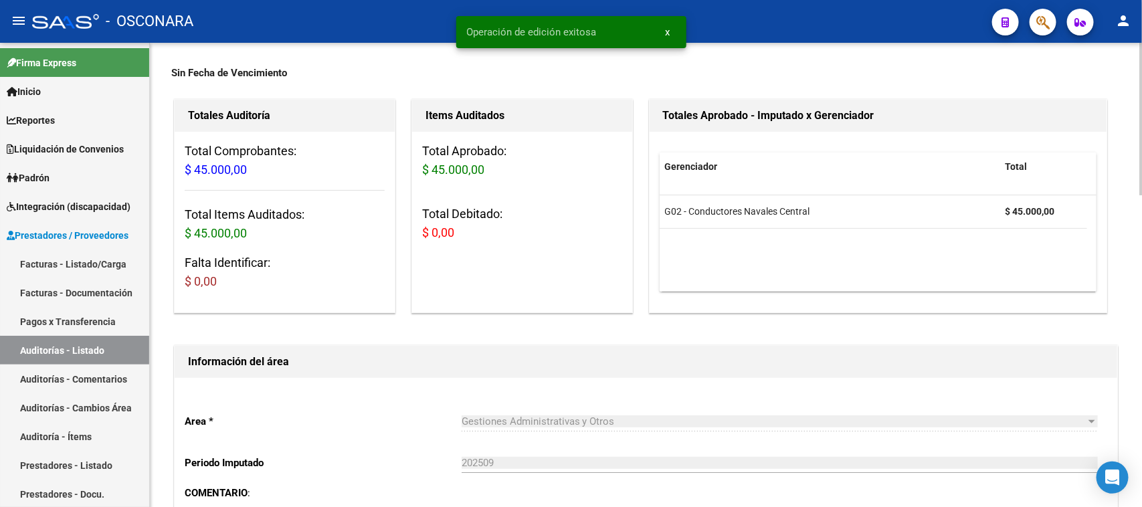
scroll to position [0, 0]
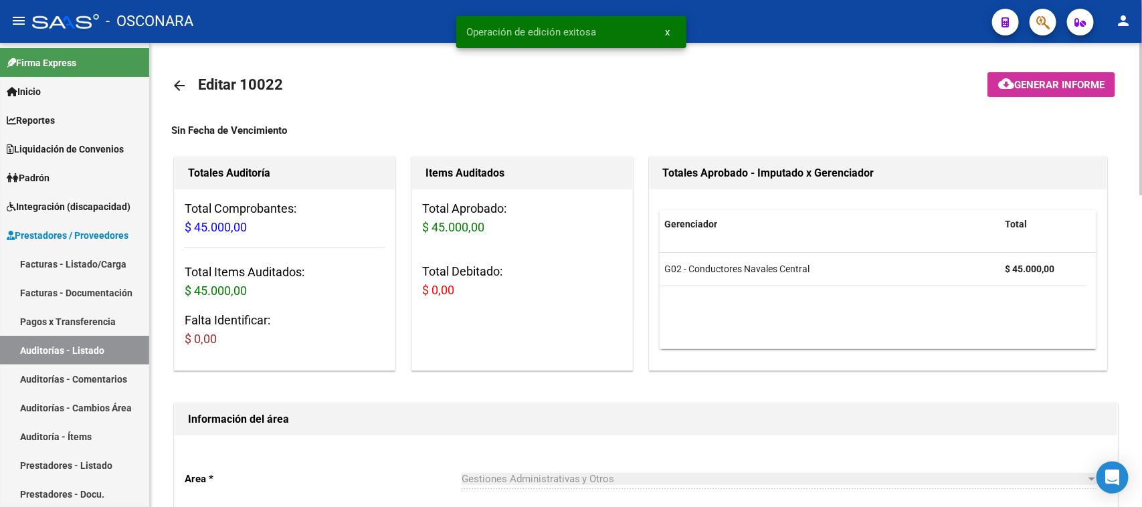
click at [1007, 87] on mat-icon "cloud_download" at bounding box center [1006, 84] width 16 height 16
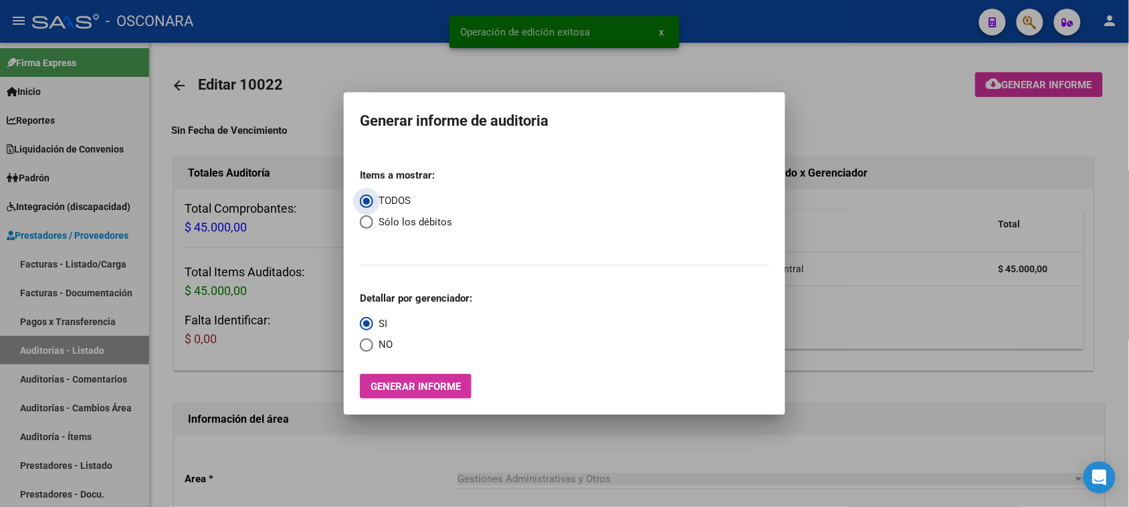
click at [450, 379] on button "Generar informe" at bounding box center [416, 386] width 112 height 25
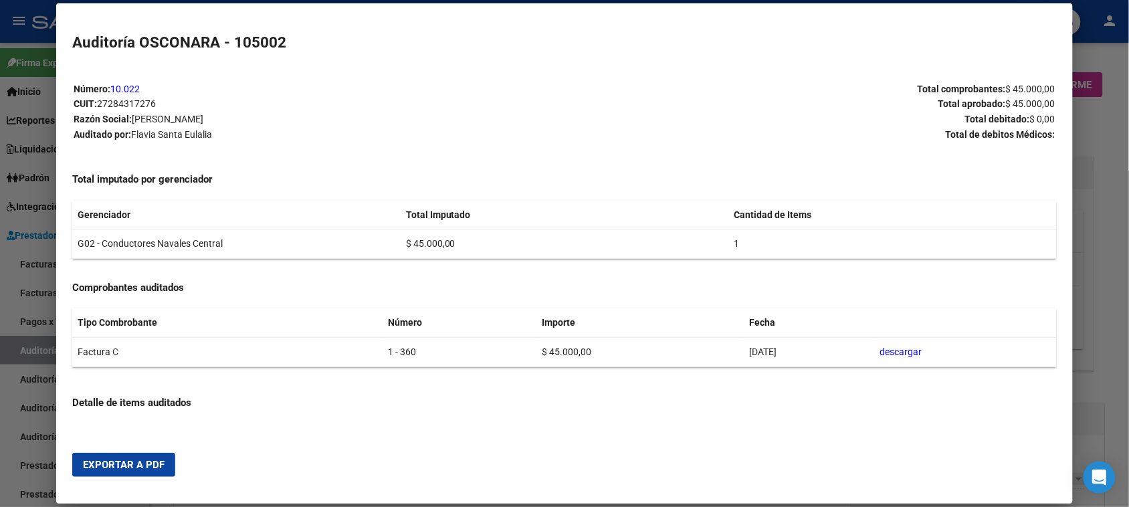
click at [109, 450] on span "Exportar a PDF" at bounding box center [124, 465] width 82 height 12
click at [0, 276] on div at bounding box center [564, 253] width 1129 height 507
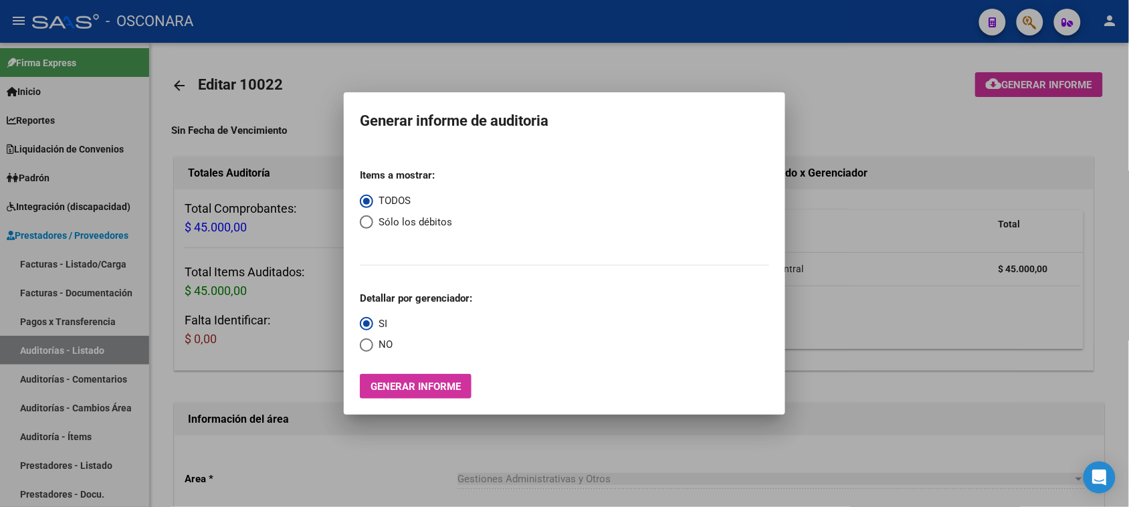
click at [262, 328] on div at bounding box center [564, 253] width 1129 height 507
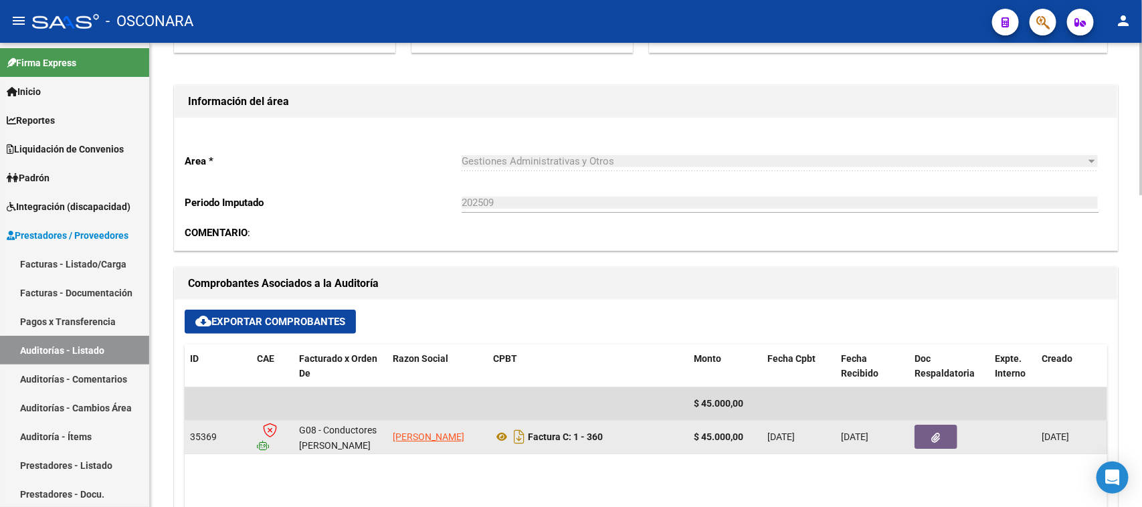
scroll to position [418, 0]
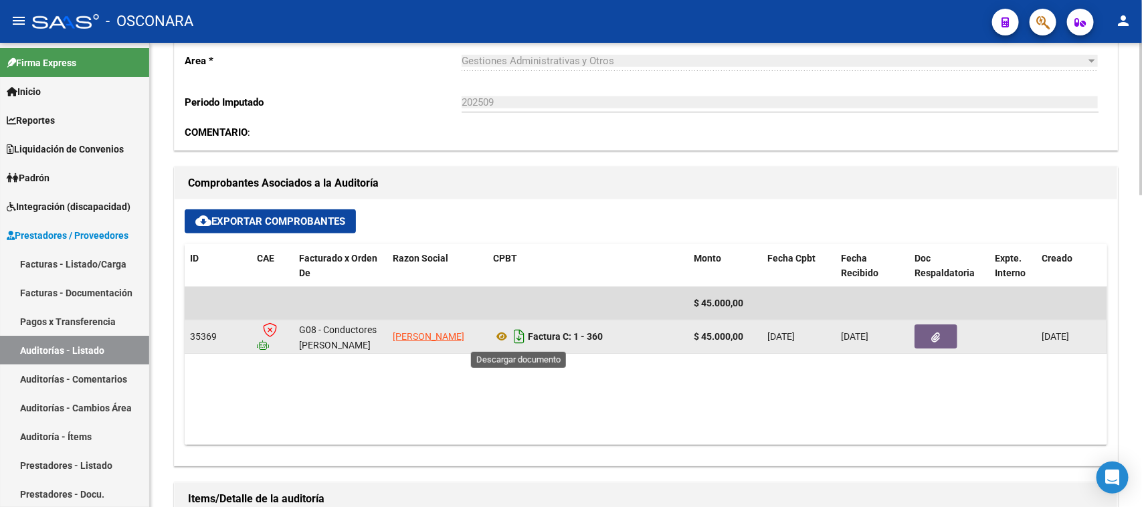
click at [520, 335] on icon "Descargar documento" at bounding box center [518, 336] width 17 height 21
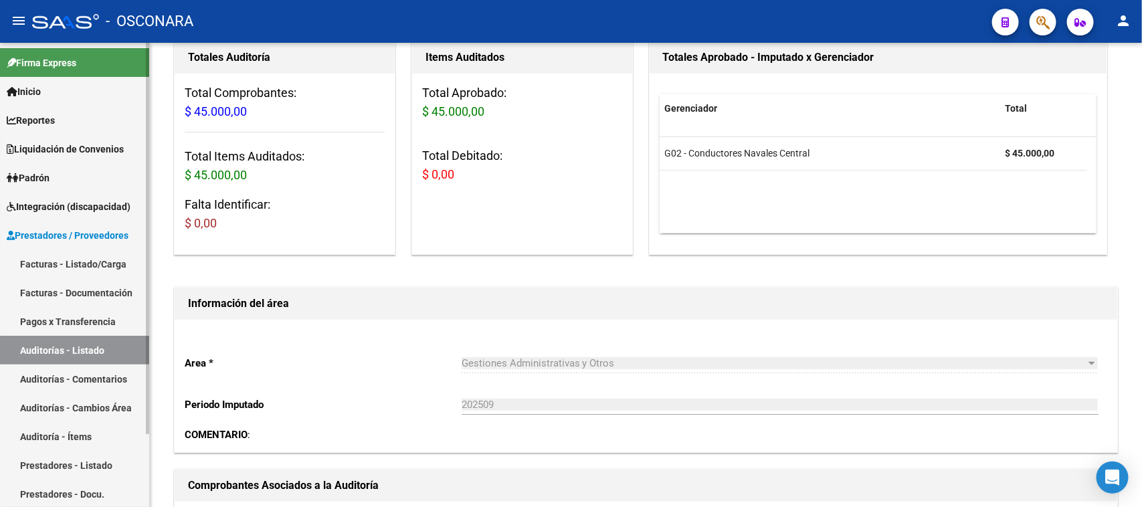
click at [77, 266] on link "Facturas - Listado/Carga" at bounding box center [74, 264] width 149 height 29
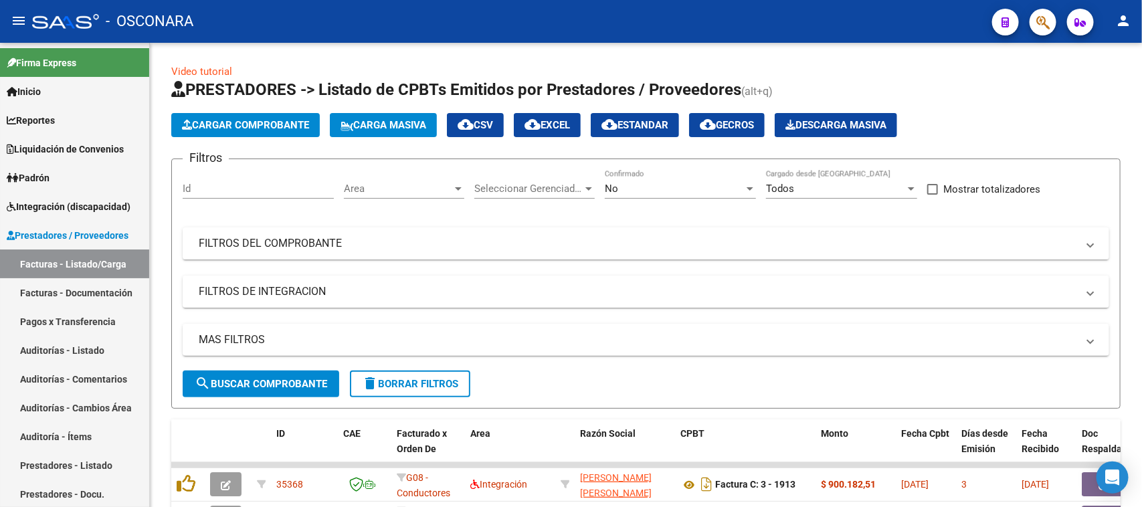
click at [1014, 18] on button "button" at bounding box center [1043, 22] width 27 height 27
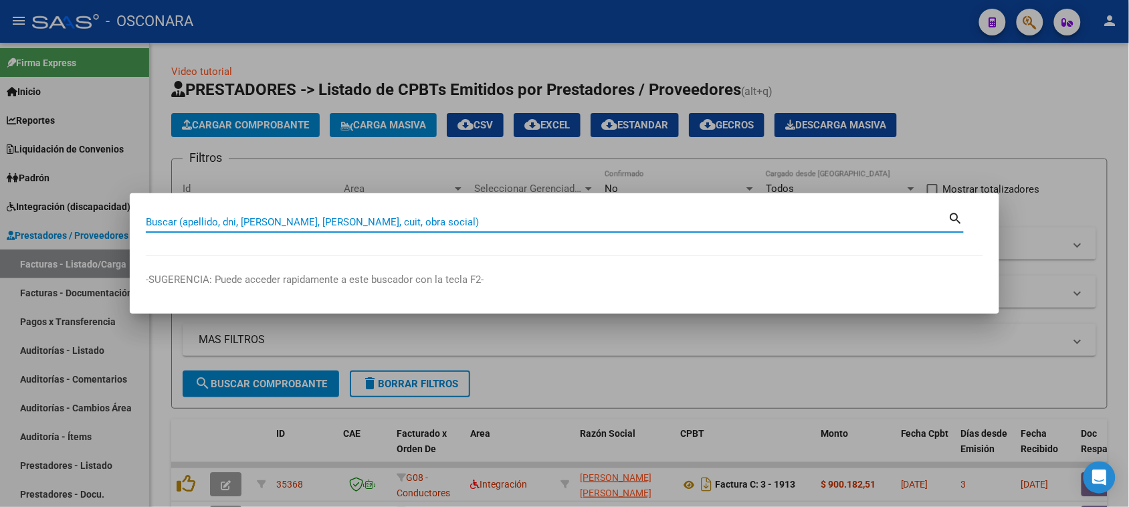
paste input "27590641"
type input "27590641"
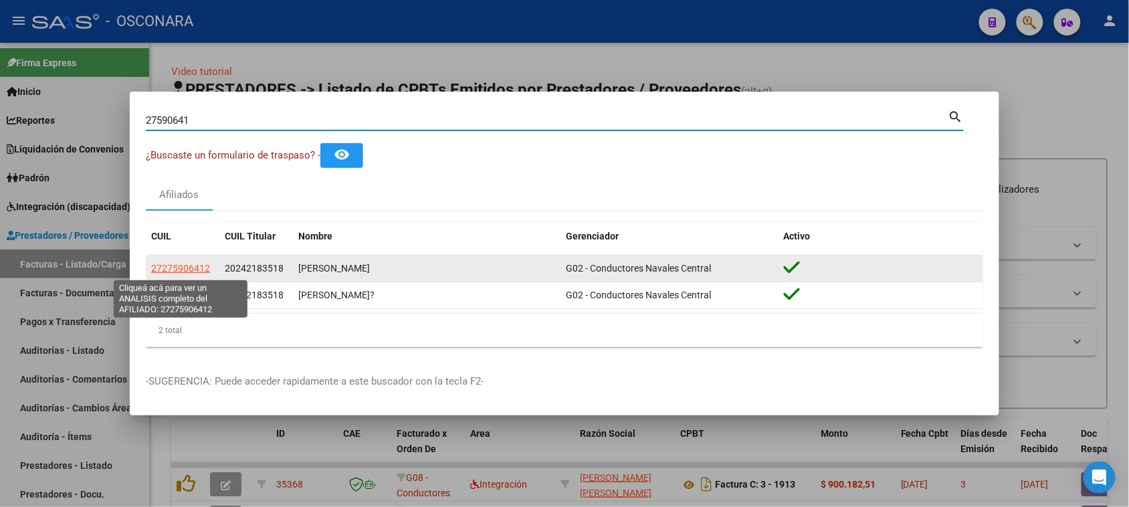
click at [194, 272] on span "27275906412" at bounding box center [180, 268] width 59 height 11
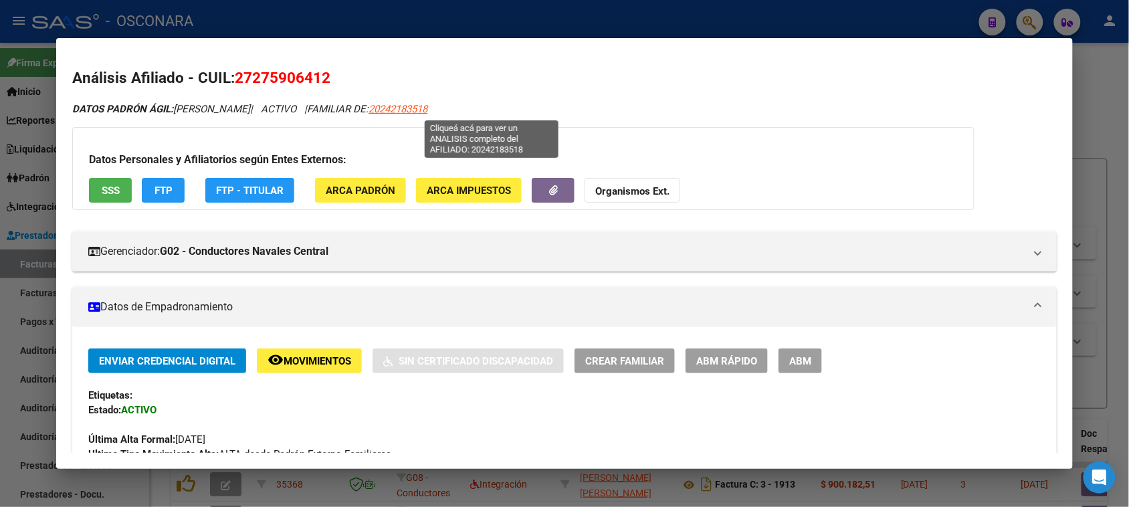
click at [427, 110] on span "20242183518" at bounding box center [398, 109] width 59 height 12
type textarea "20242183518"
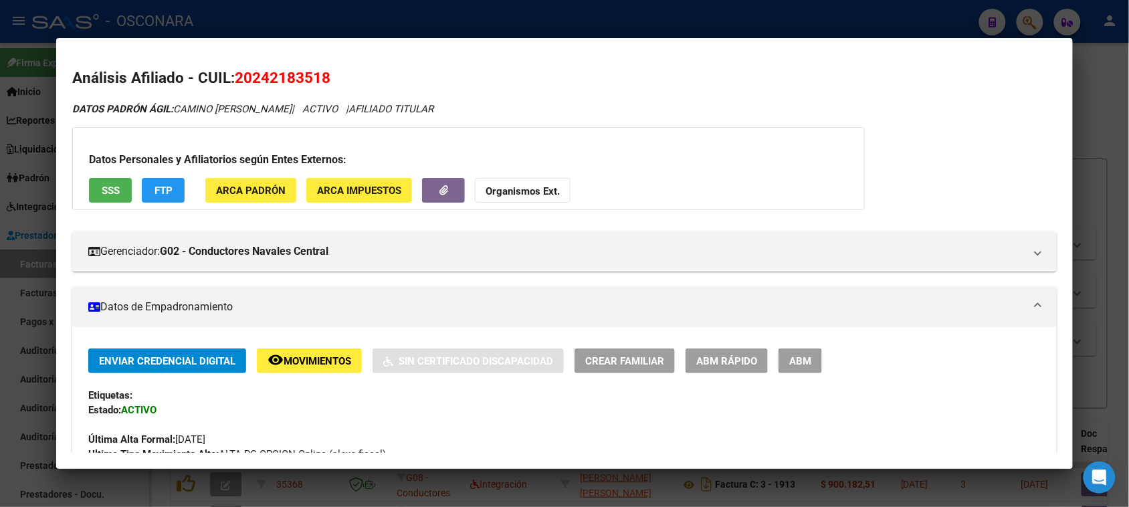
drag, startPoint x: 251, startPoint y: 76, endPoint x: 313, endPoint y: 76, distance: 62.2
click at [313, 76] on span "20242183518" at bounding box center [283, 77] width 96 height 17
copy span "24218351"
